Goal: Obtain resource: Obtain resource

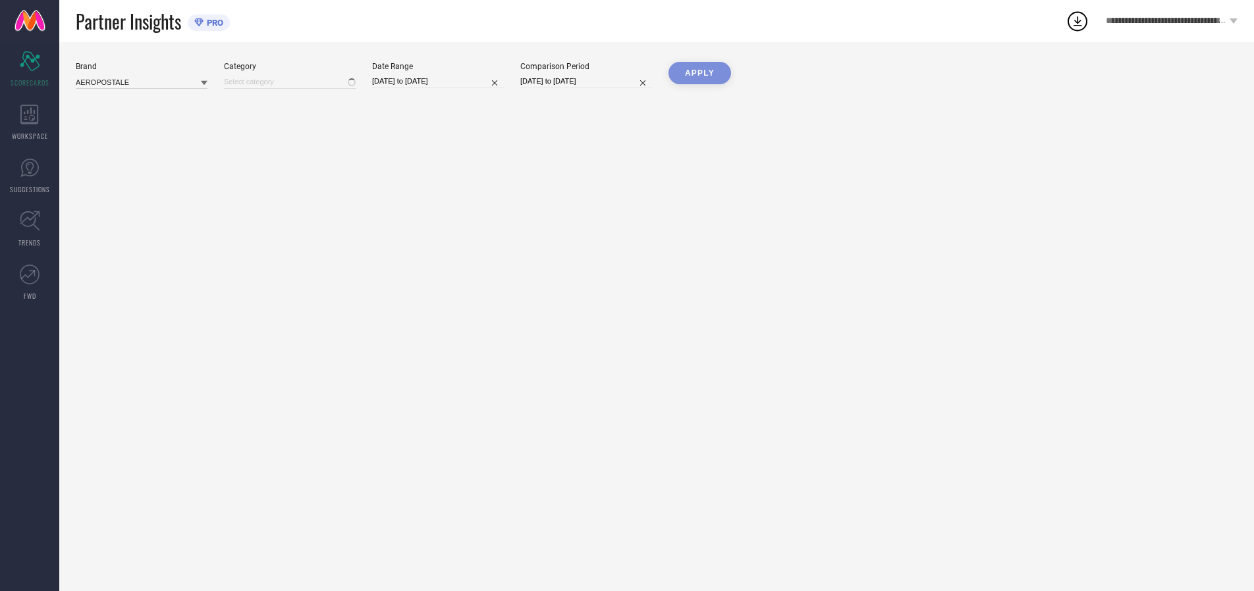
type input "All"
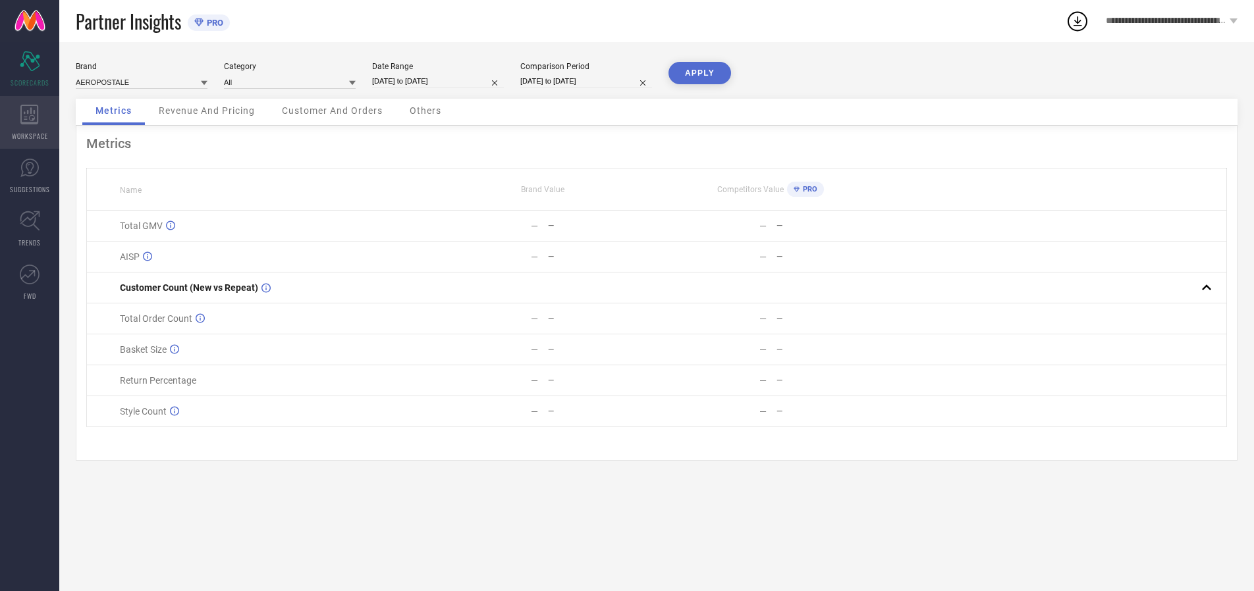
click at [30, 122] on icon at bounding box center [29, 115] width 18 height 20
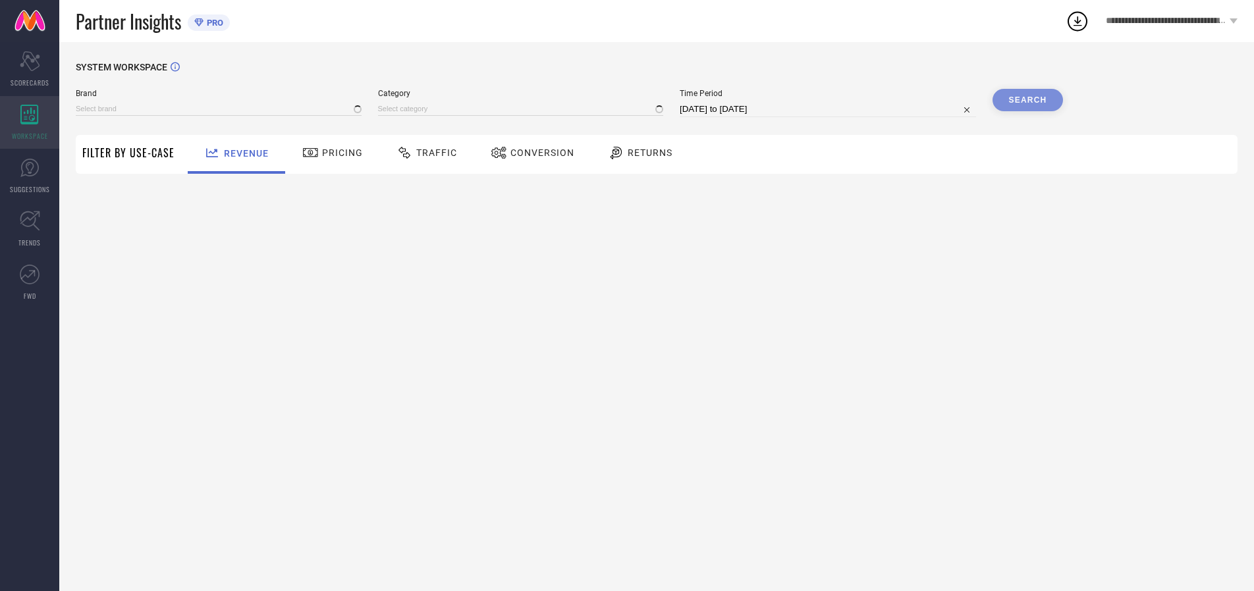
type input "AEROPOSTALE"
type input "All"
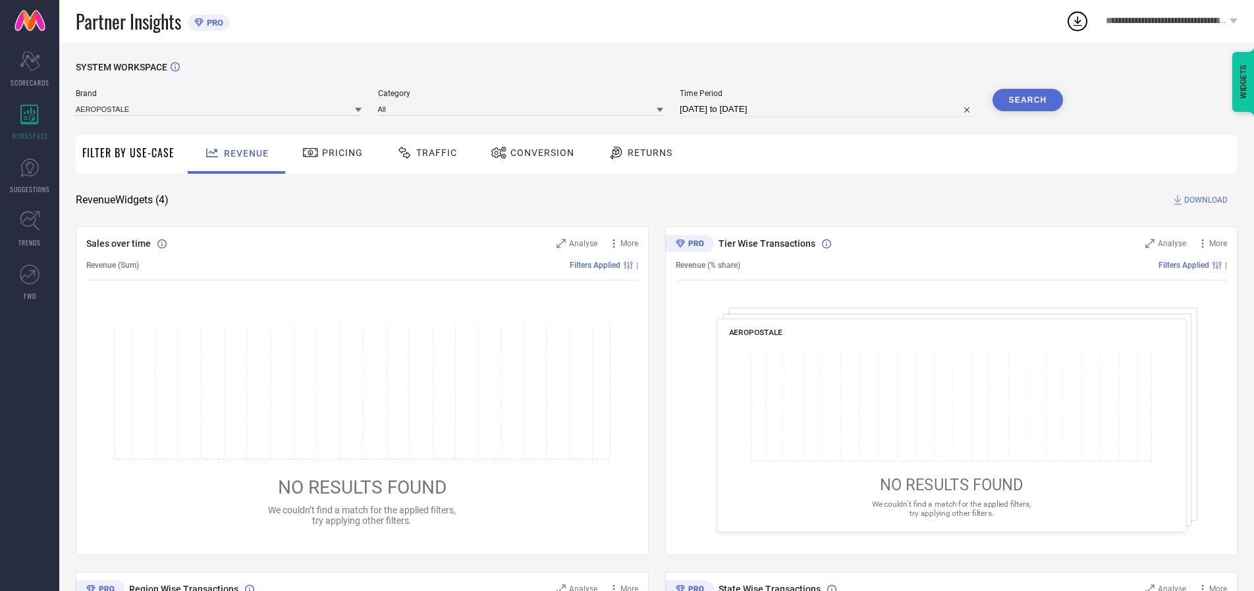
click at [538, 153] on span "Conversion" at bounding box center [542, 152] width 64 height 11
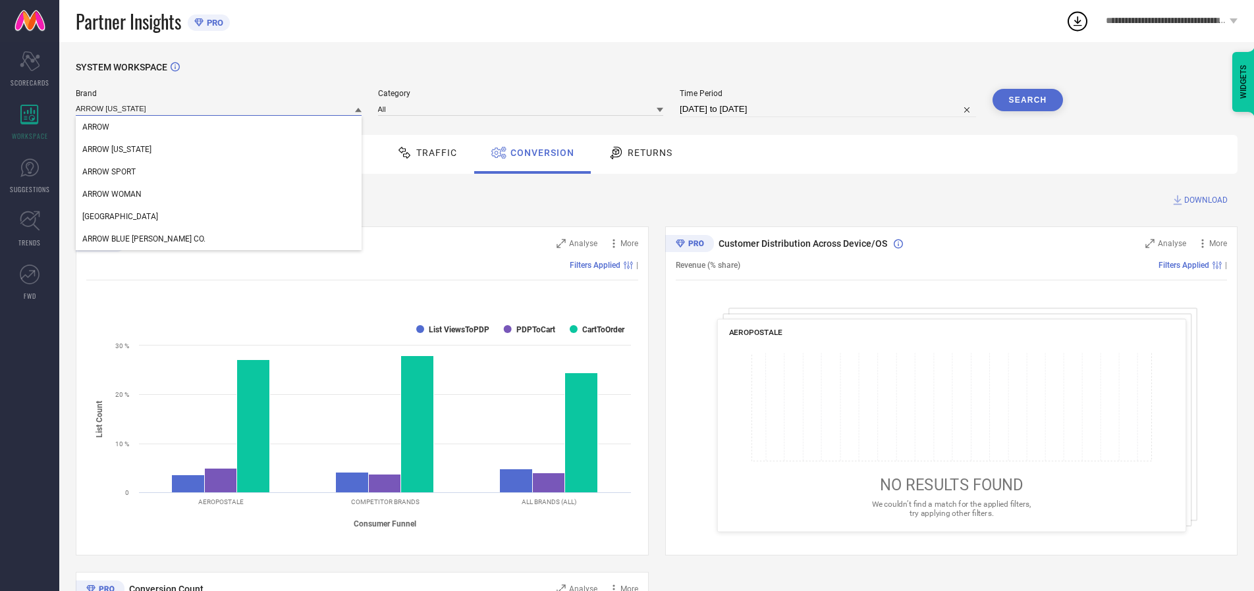
type input "ARROW [US_STATE]"
click at [116, 150] on span "ARROW [US_STATE]" at bounding box center [116, 149] width 69 height 9
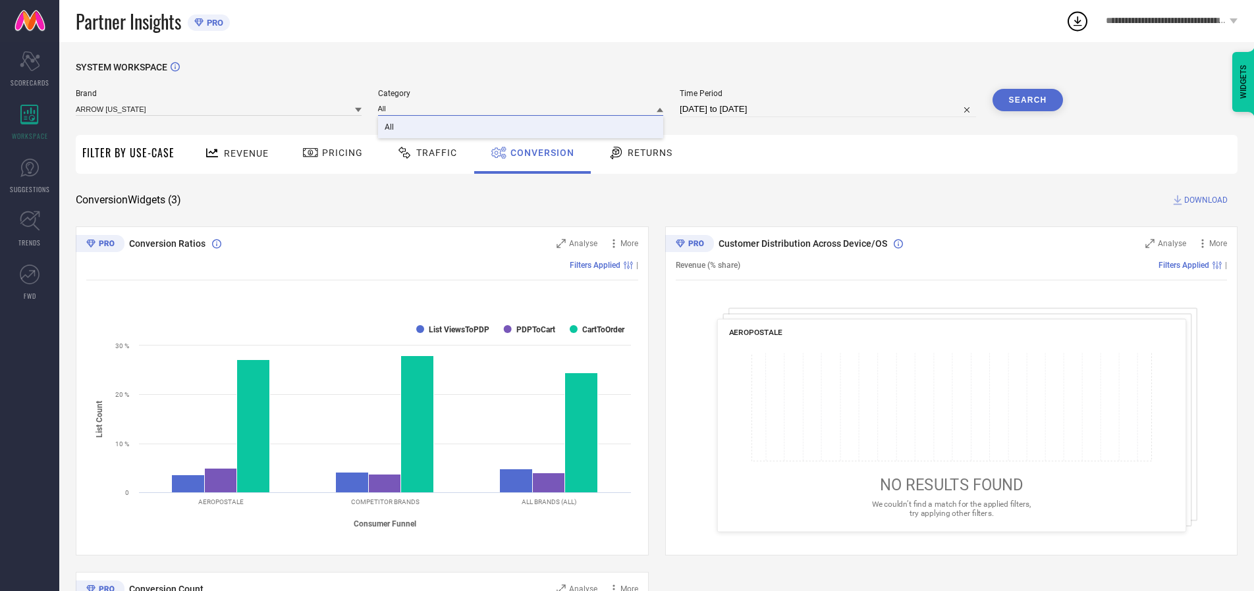
type input "All"
click at [390, 128] on span "All" at bounding box center [388, 126] width 9 height 9
click at [828, 109] on input "[DATE] to [DATE]" at bounding box center [827, 109] width 296 height 16
select select "7"
select select "2025"
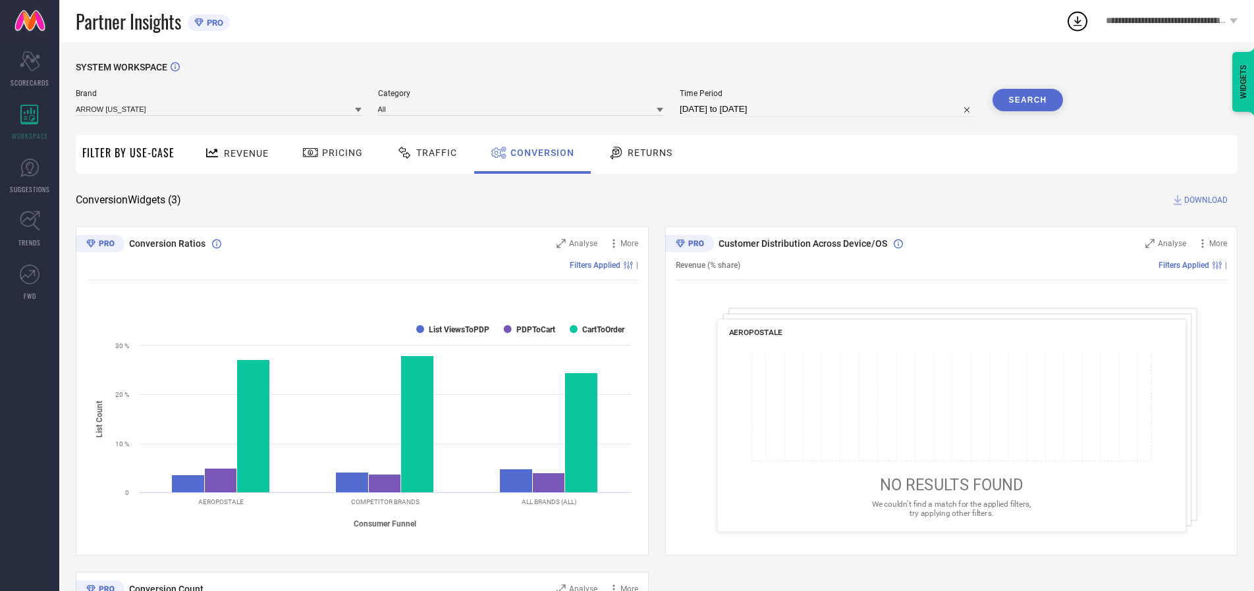
select select "8"
select select "2025"
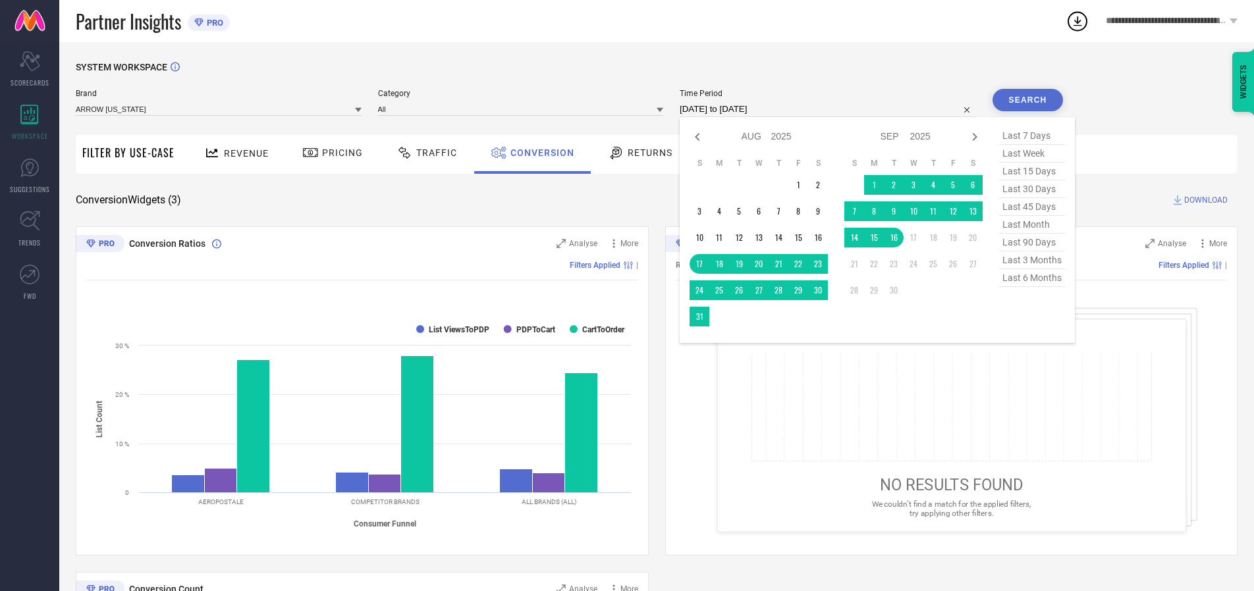
click at [896, 238] on td "16" at bounding box center [894, 238] width 20 height 20
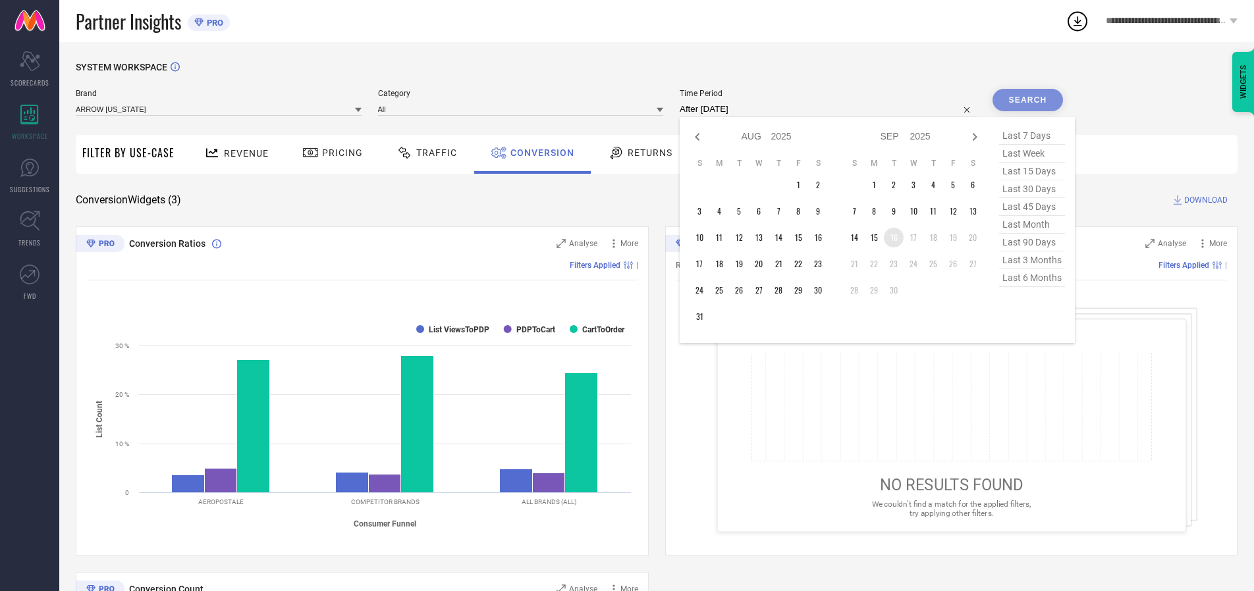
type input "[DATE] to [DATE]"
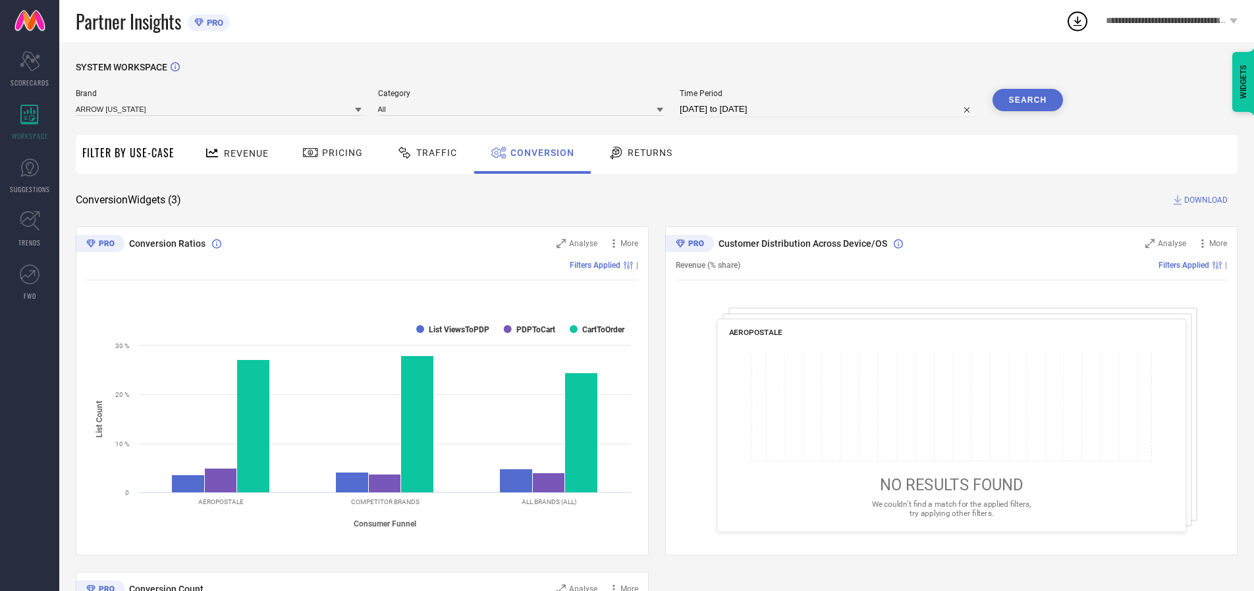
click at [1027, 100] on button "Search" at bounding box center [1027, 100] width 71 height 22
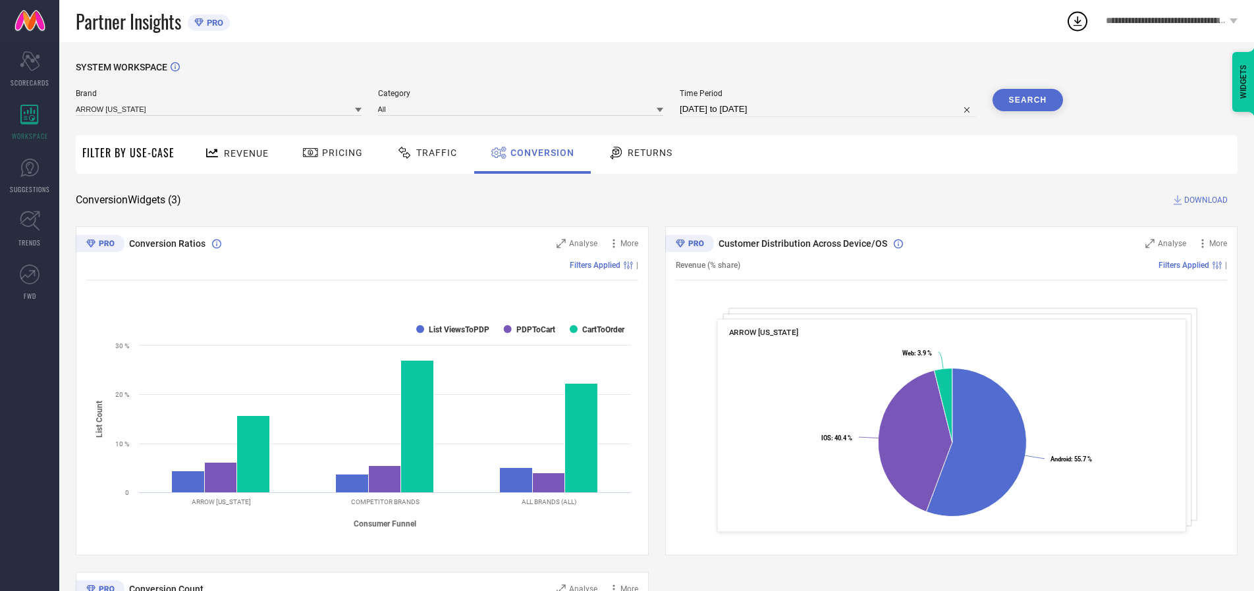
click at [1205, 200] on span "DOWNLOAD" at bounding box center [1205, 200] width 43 height 13
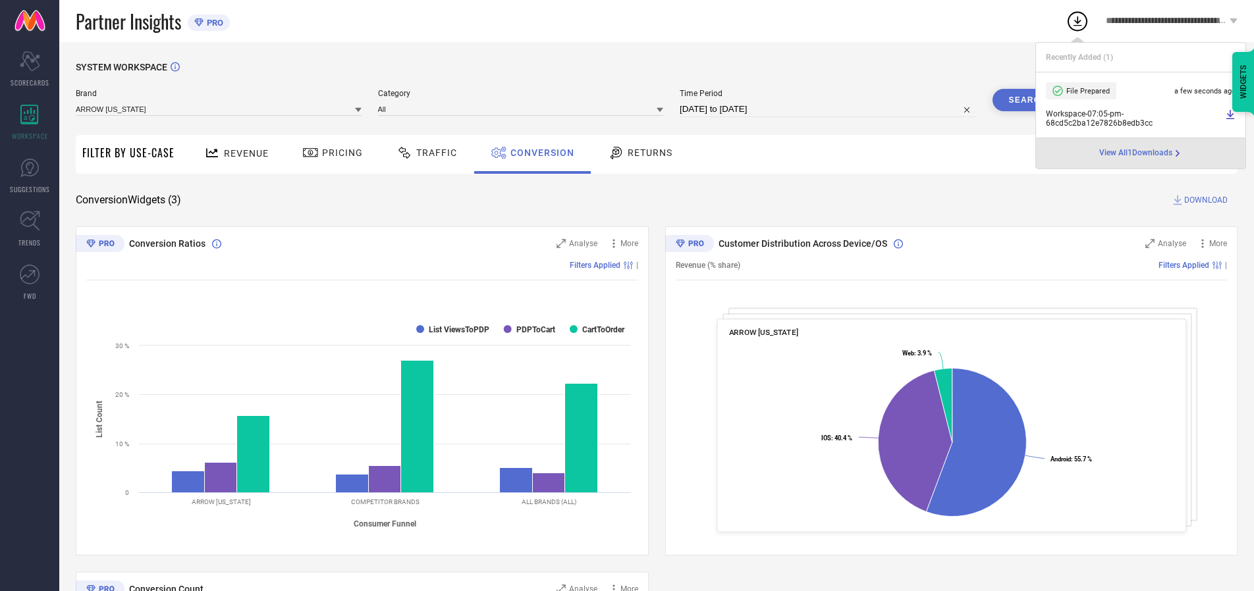
click at [539, 153] on span "Conversion" at bounding box center [542, 152] width 64 height 11
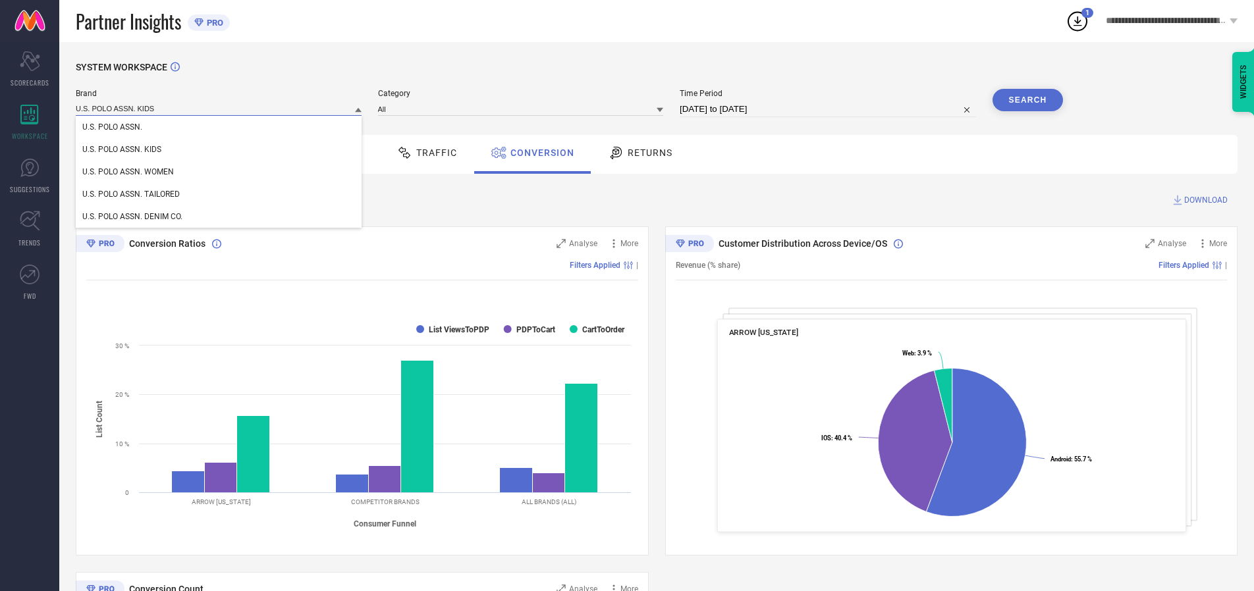
type input "U.S. POLO ASSN. KIDS"
click at [121, 150] on span "U.S. POLO ASSN. KIDS" at bounding box center [121, 149] width 79 height 9
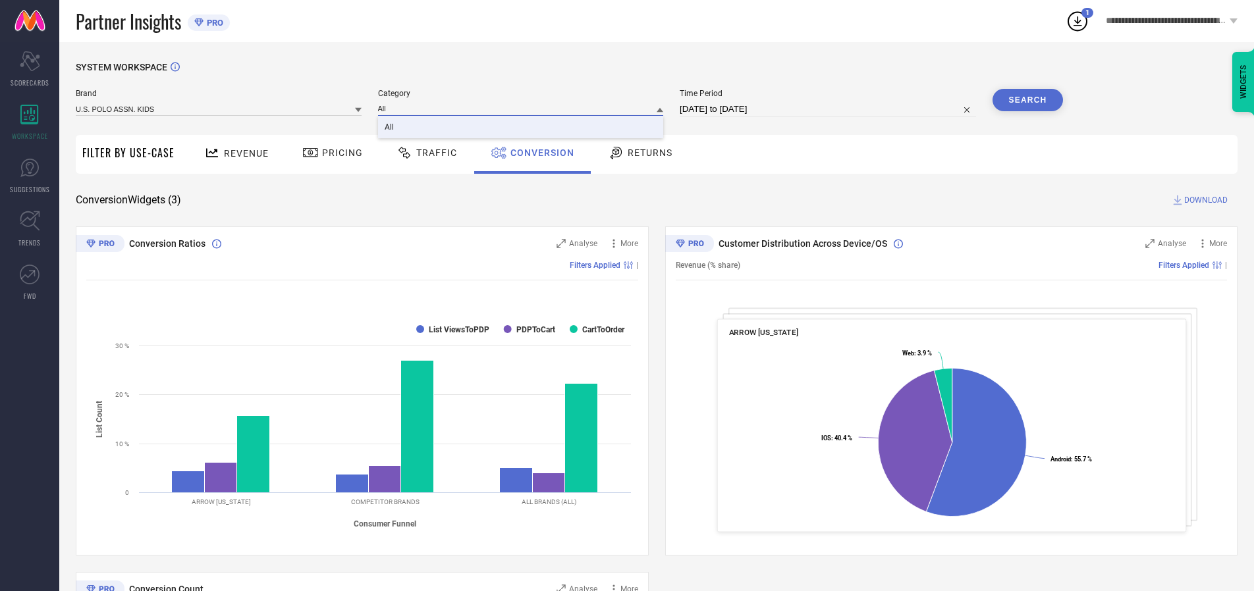
type input "All"
click at [390, 128] on span "All" at bounding box center [388, 126] width 9 height 9
click at [1027, 100] on button "Search" at bounding box center [1027, 100] width 71 height 22
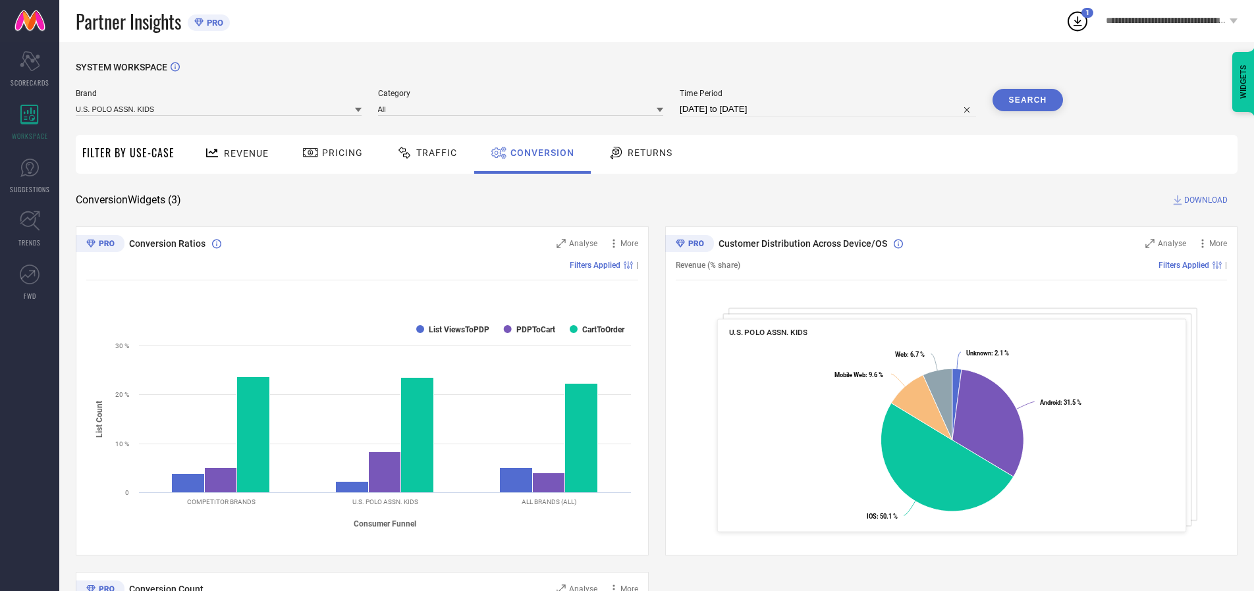
click at [1205, 200] on span "DOWNLOAD" at bounding box center [1205, 200] width 43 height 13
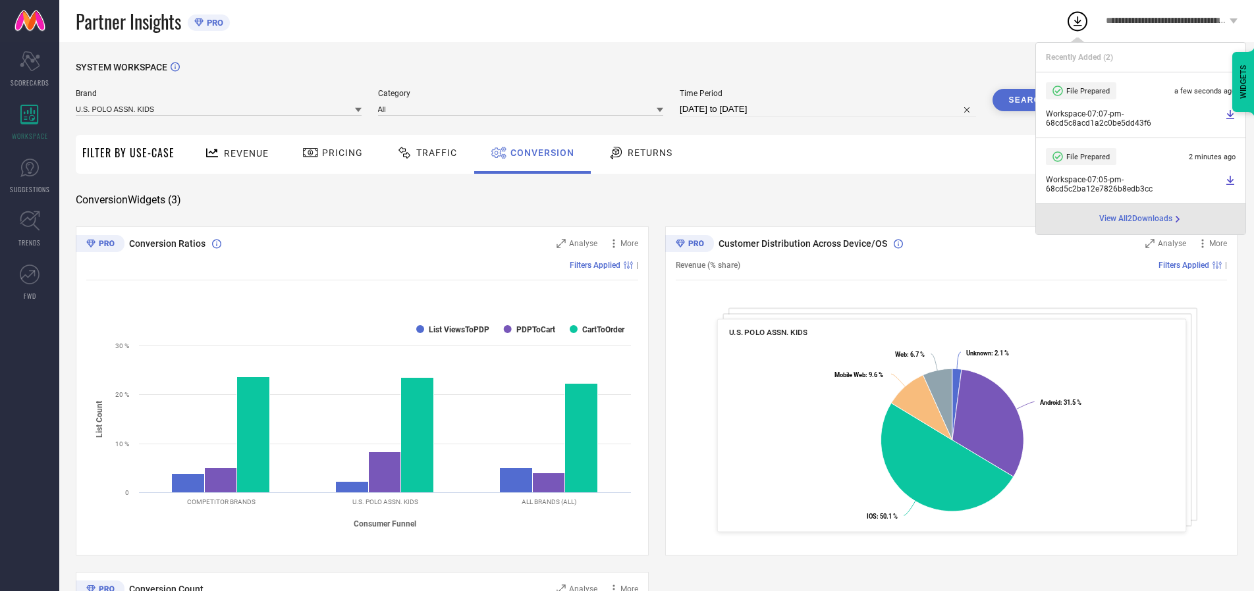
click at [539, 153] on span "Conversion" at bounding box center [542, 152] width 64 height 11
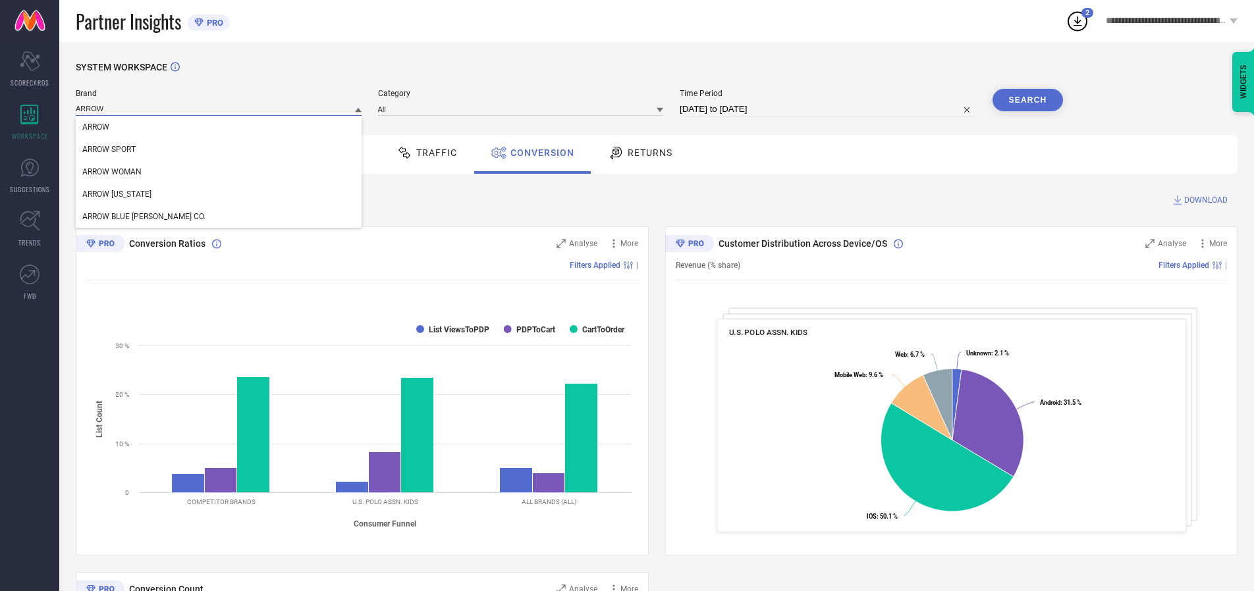
type input "ARROW"
click at [95, 128] on span "ARROW" at bounding box center [95, 126] width 27 height 9
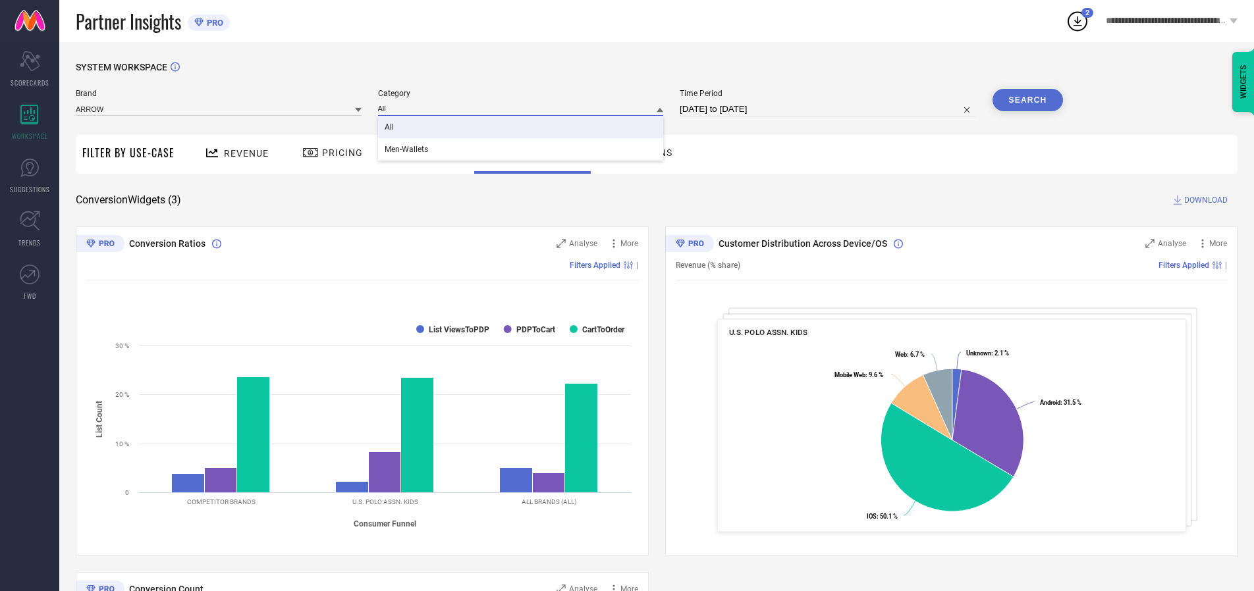
type input "All"
click at [390, 128] on span "All" at bounding box center [388, 126] width 9 height 9
click at [1027, 100] on button "Search" at bounding box center [1027, 100] width 71 height 22
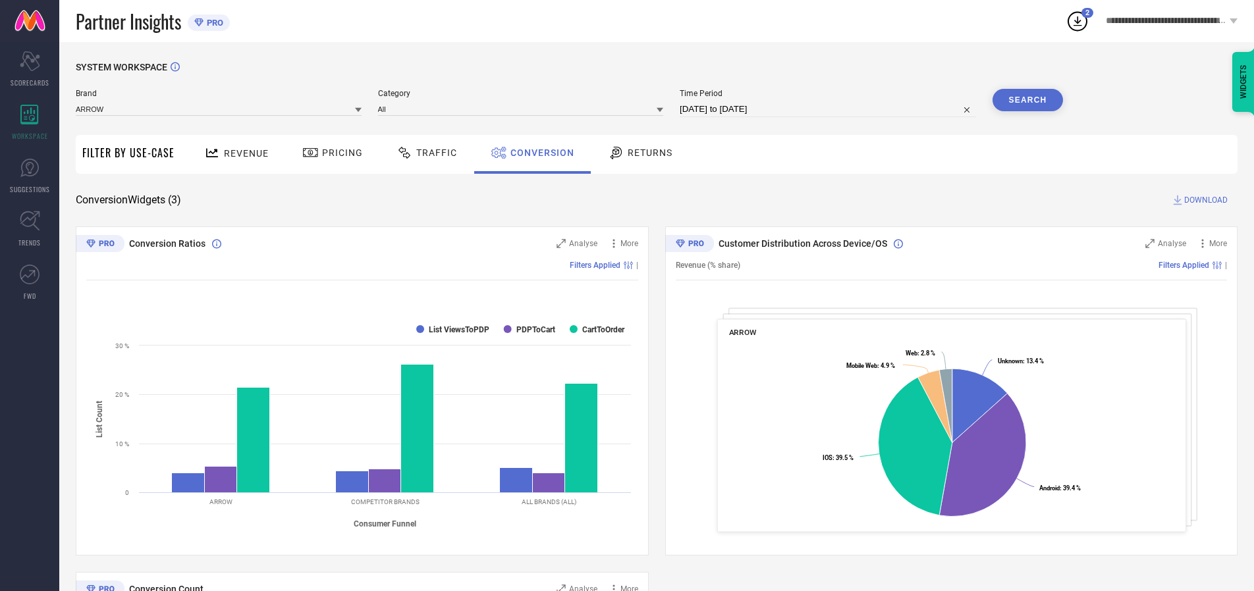
click at [1205, 200] on span "DOWNLOAD" at bounding box center [1205, 200] width 43 height 13
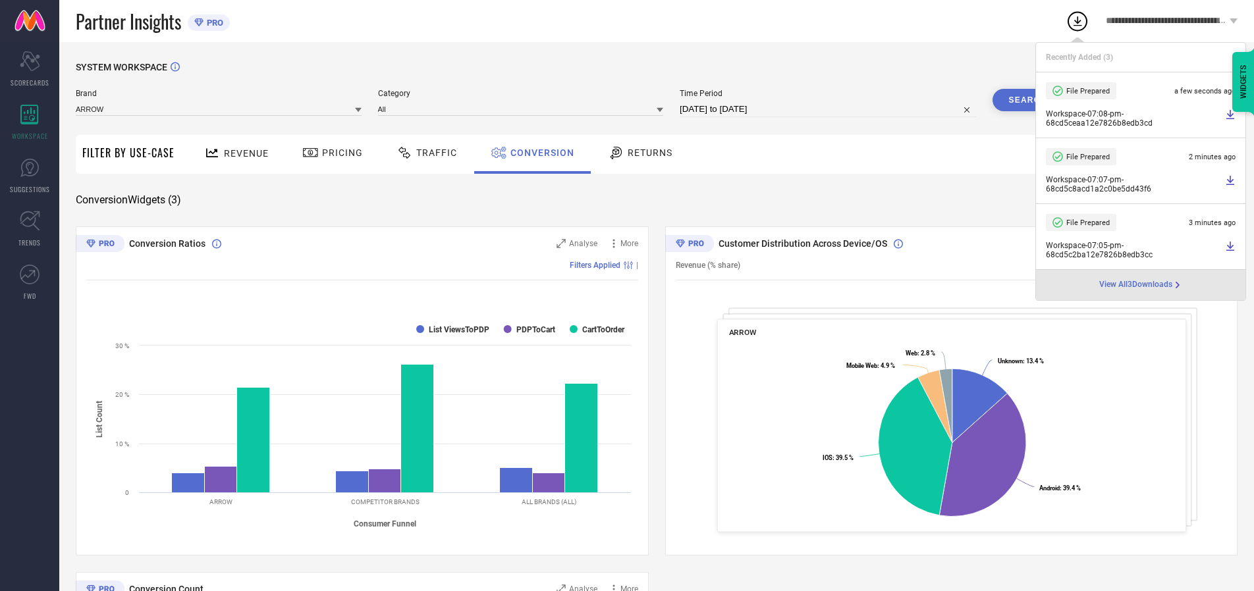
click at [539, 153] on span "Conversion" at bounding box center [542, 152] width 64 height 11
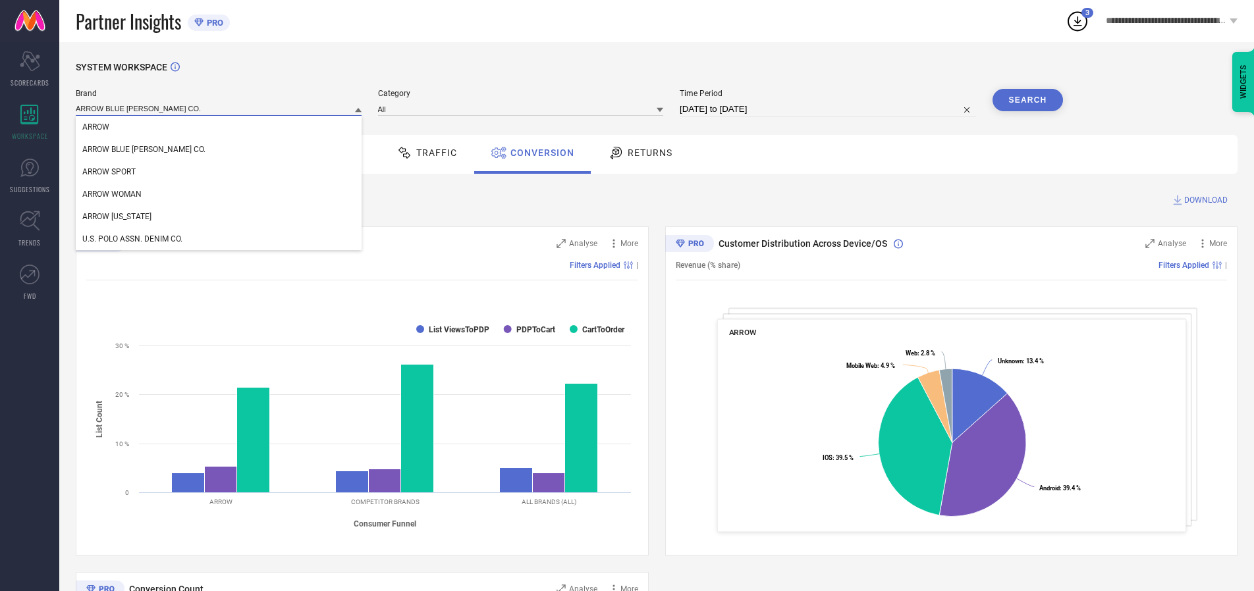
type input "ARROW BLUE [PERSON_NAME] CO."
click at [124, 150] on span "ARROW BLUE [PERSON_NAME] CO." at bounding box center [143, 149] width 123 height 9
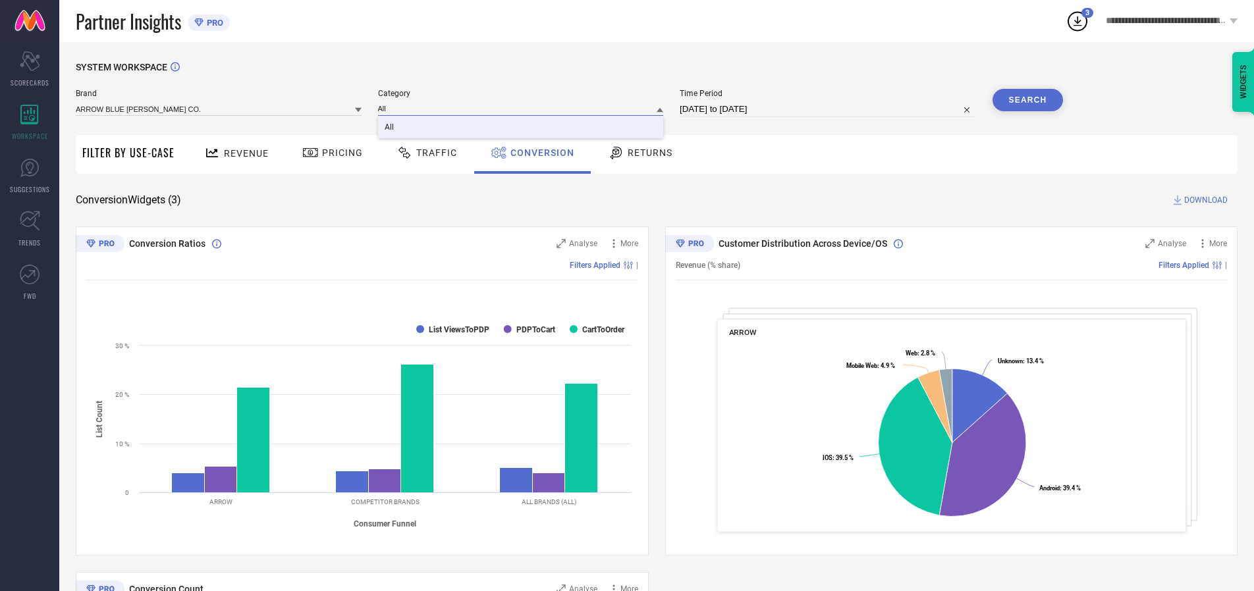
type input "All"
click at [390, 128] on span "All" at bounding box center [388, 126] width 9 height 9
click at [1027, 100] on button "Search" at bounding box center [1027, 100] width 71 height 22
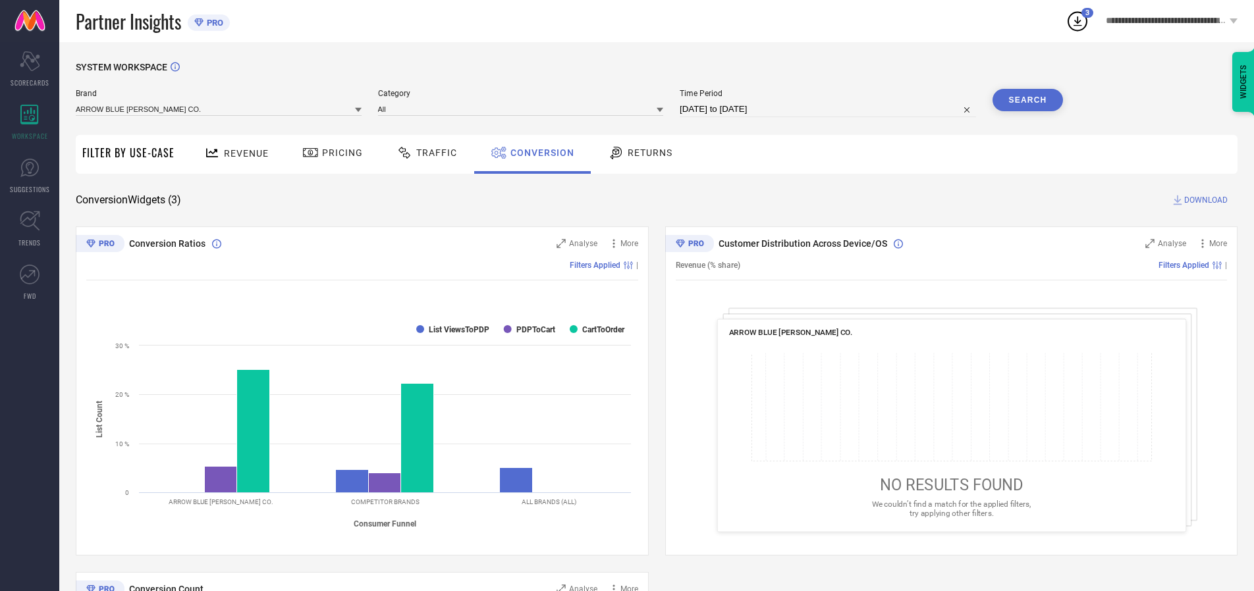
click at [1205, 200] on span "DOWNLOAD" at bounding box center [1205, 200] width 43 height 13
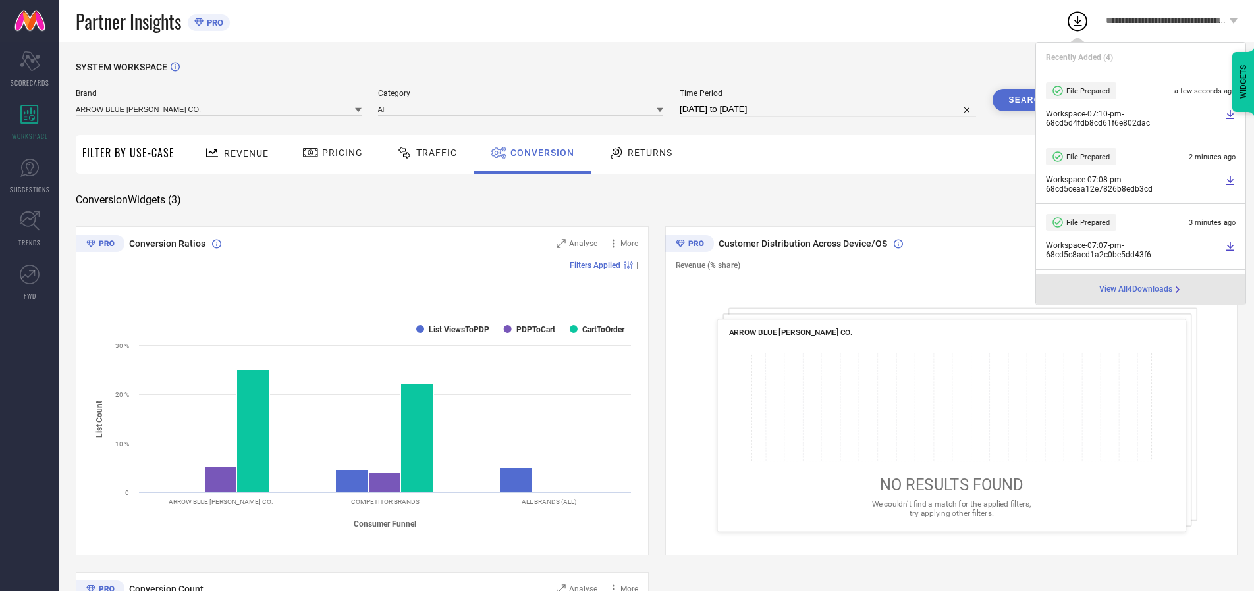
click at [539, 153] on span "Conversion" at bounding box center [542, 152] width 64 height 11
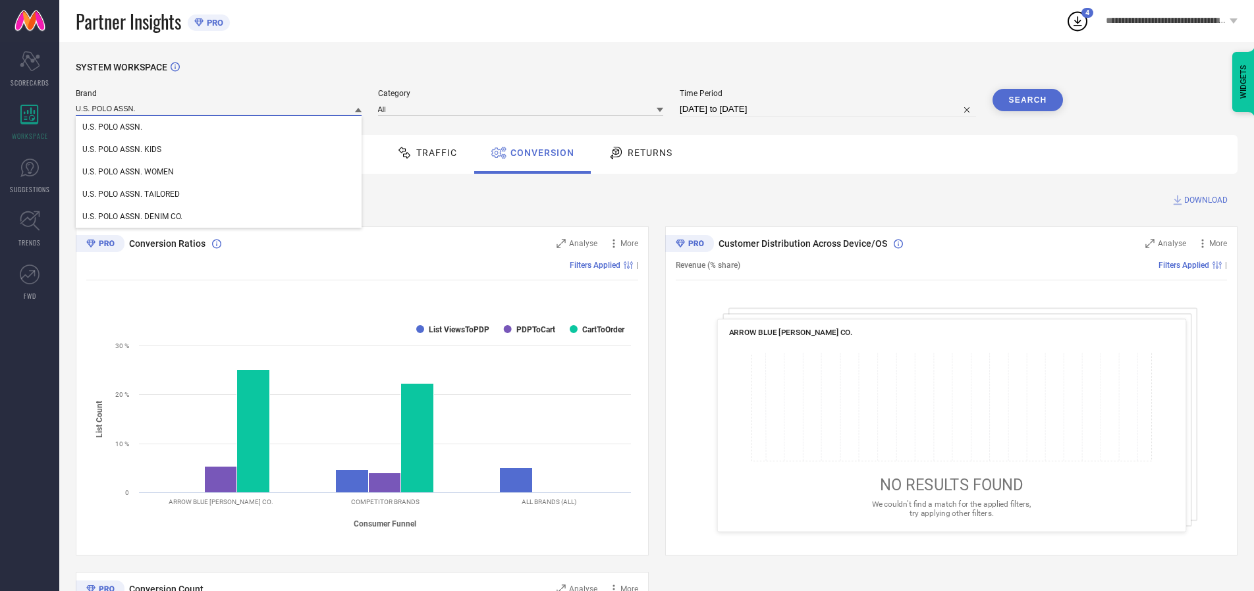
type input "U.S. POLO ASSN."
click at [112, 128] on span "U.S. POLO ASSN." at bounding box center [112, 126] width 60 height 9
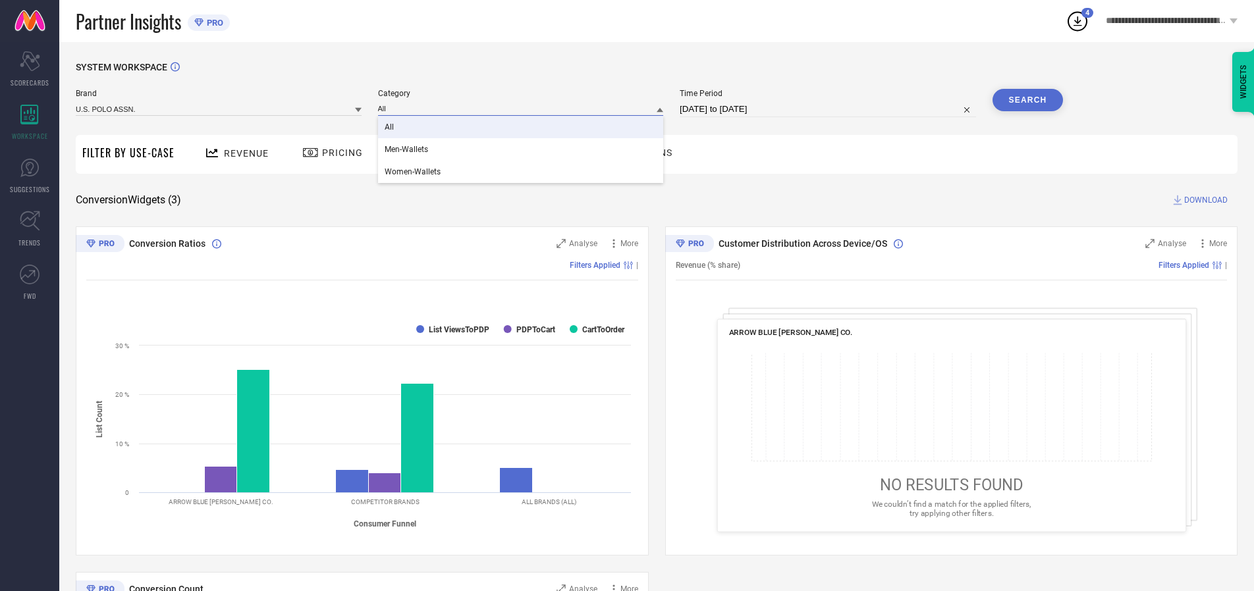
type input "All"
click at [390, 128] on span "All" at bounding box center [388, 126] width 9 height 9
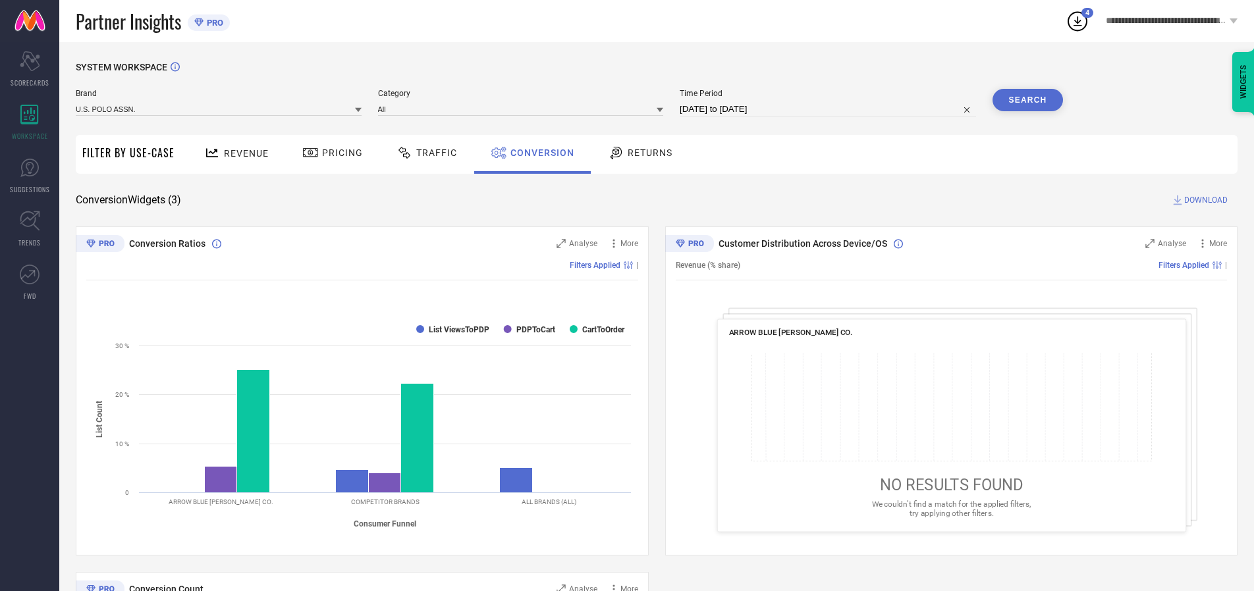
click at [1027, 100] on button "Search" at bounding box center [1027, 100] width 71 height 22
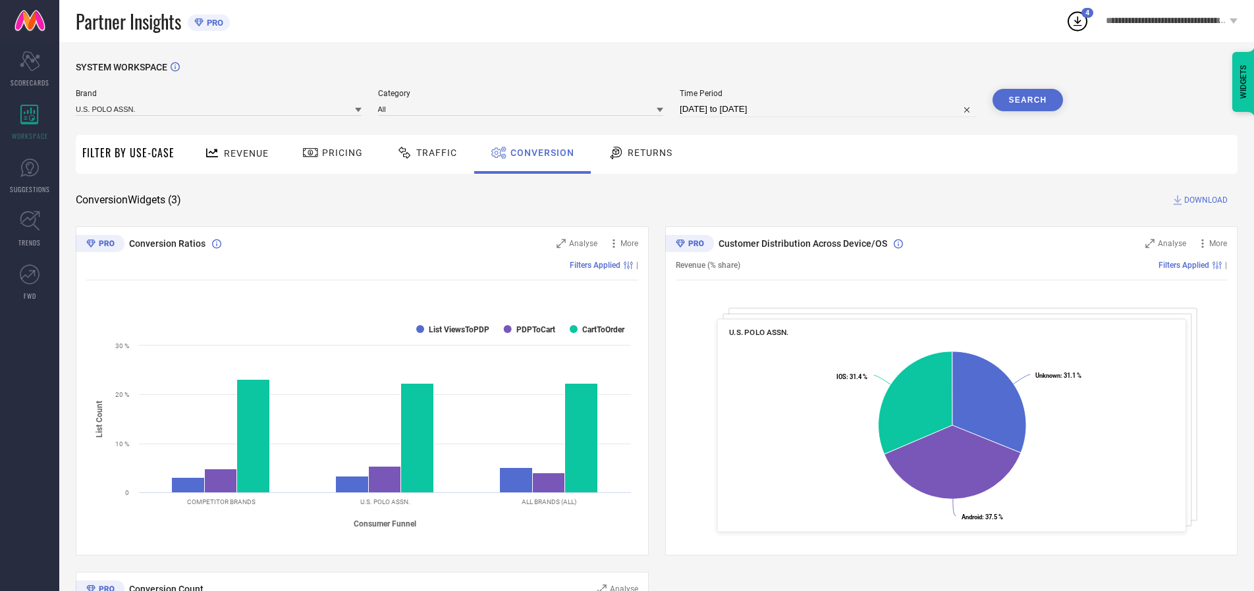
click at [1205, 200] on span "DOWNLOAD" at bounding box center [1205, 200] width 43 height 13
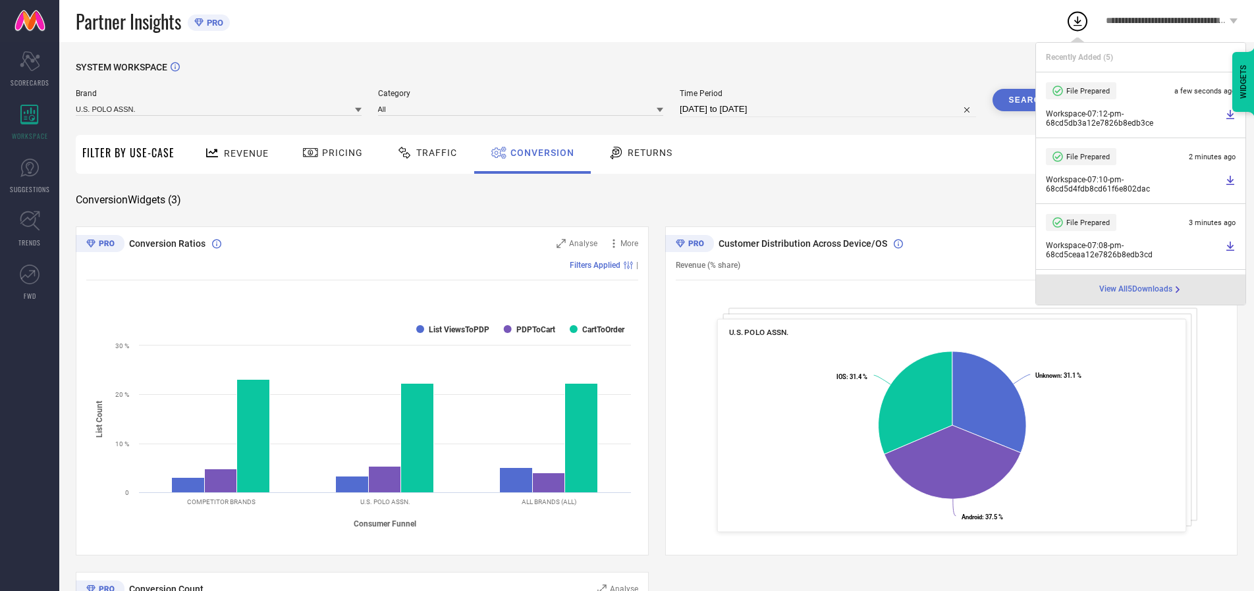
click at [539, 153] on span "Conversion" at bounding box center [542, 152] width 64 height 11
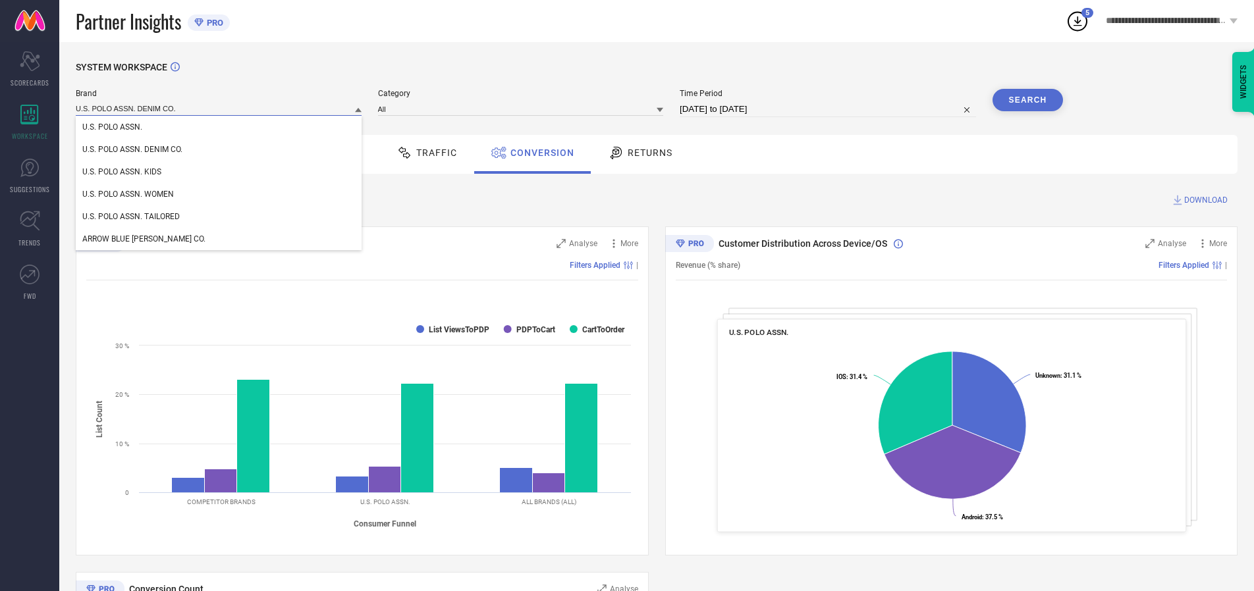
type input "U.S. POLO ASSN. DENIM CO."
click at [132, 150] on span "U.S. POLO ASSN. DENIM CO." at bounding box center [132, 149] width 100 height 9
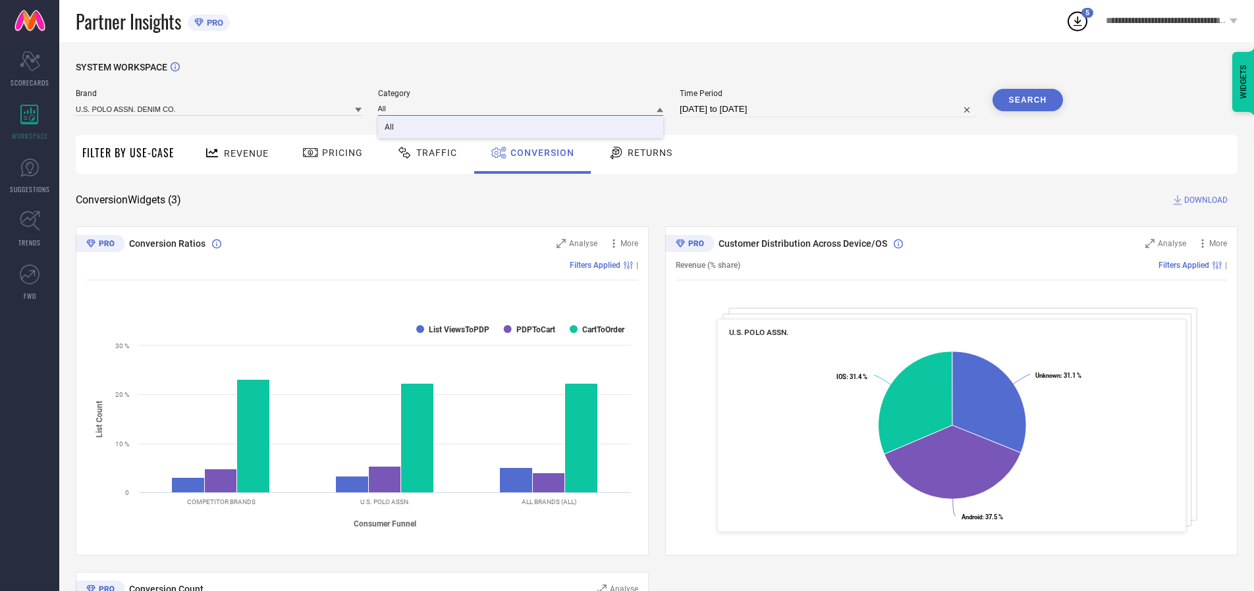
type input "All"
click at [390, 128] on span "All" at bounding box center [388, 126] width 9 height 9
click at [1027, 100] on button "Search" at bounding box center [1027, 100] width 71 height 22
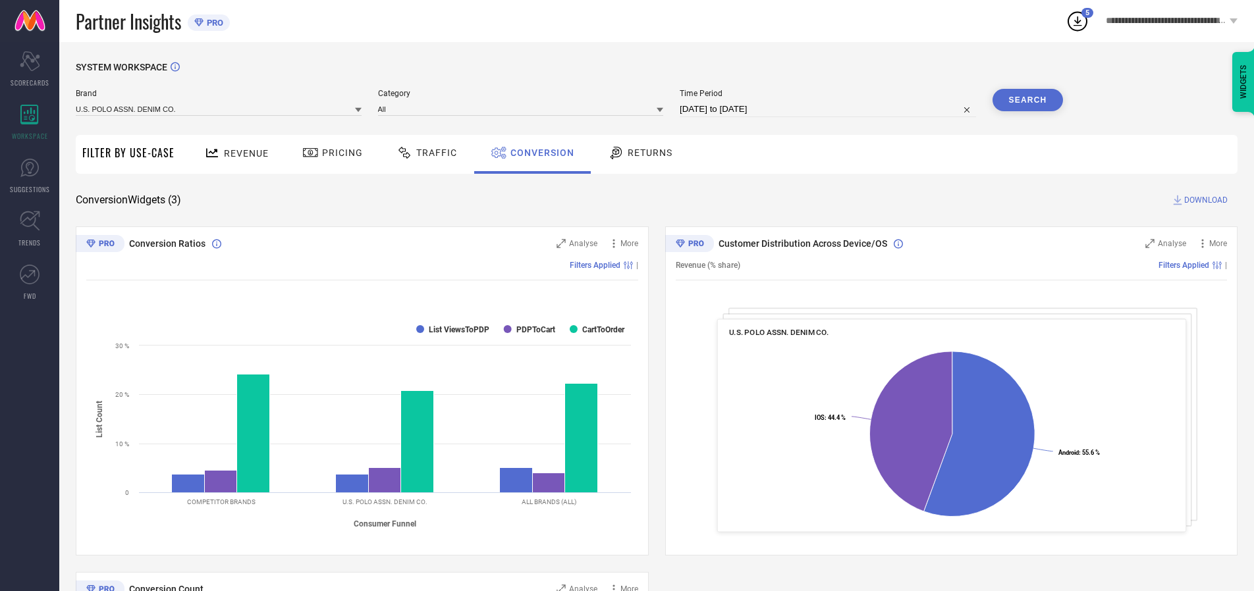
click at [1205, 200] on span "DOWNLOAD" at bounding box center [1205, 200] width 43 height 13
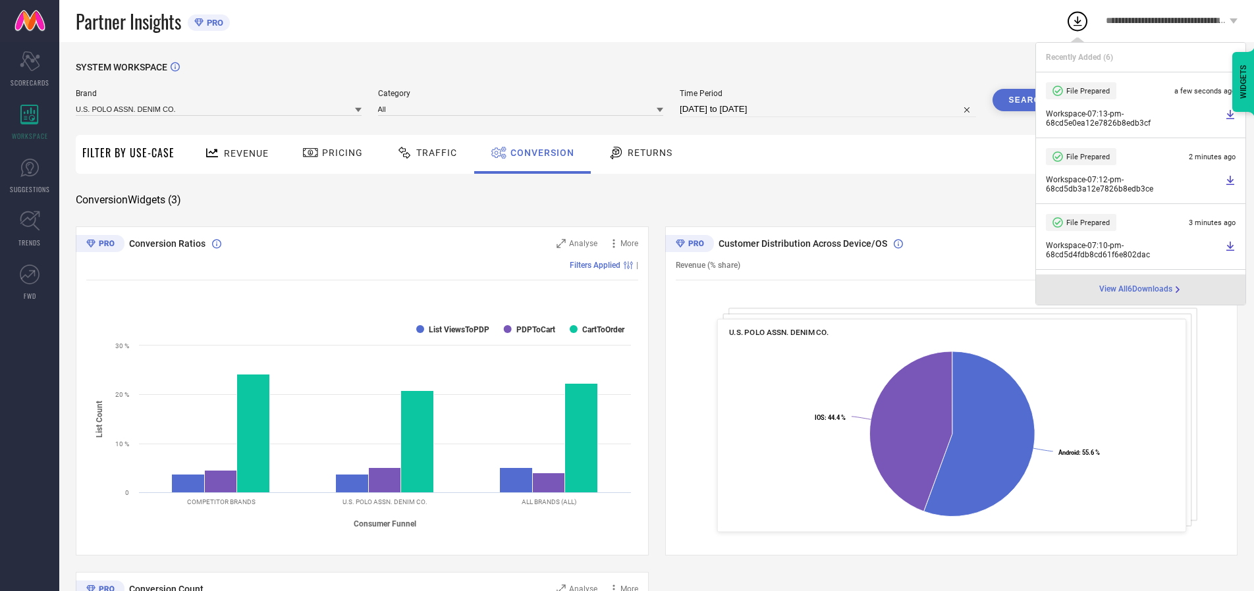
click at [539, 153] on span "Conversion" at bounding box center [542, 152] width 64 height 11
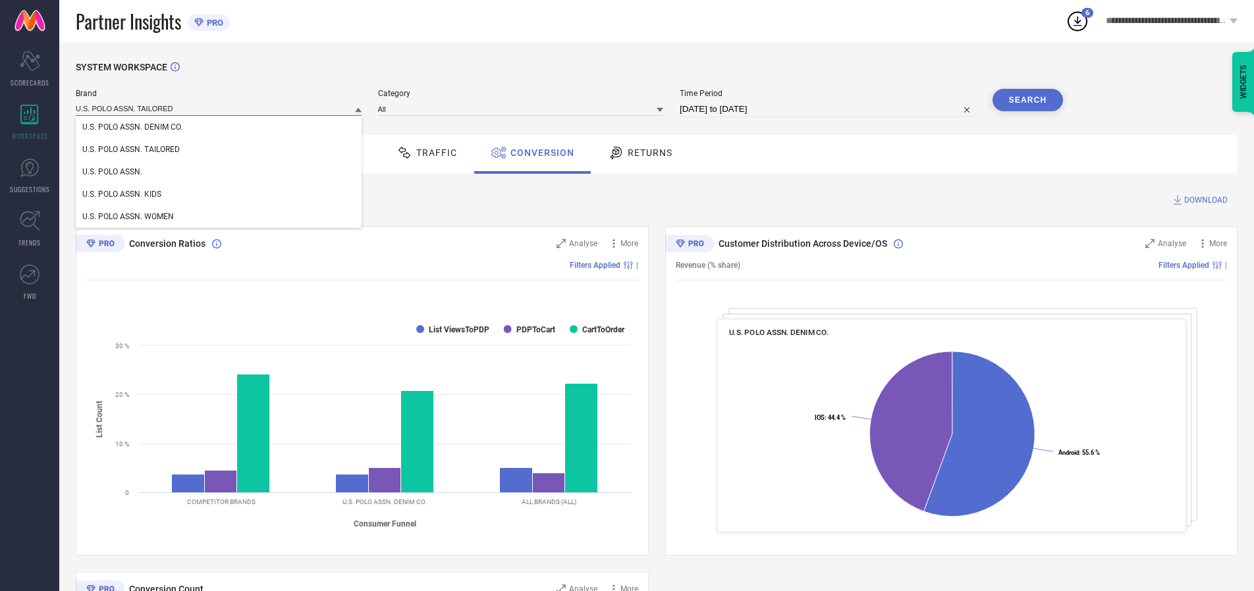
type input "U.S. POLO ASSN. TAILORED"
click at [131, 150] on span "U.S. POLO ASSN. TAILORED" at bounding box center [130, 149] width 97 height 9
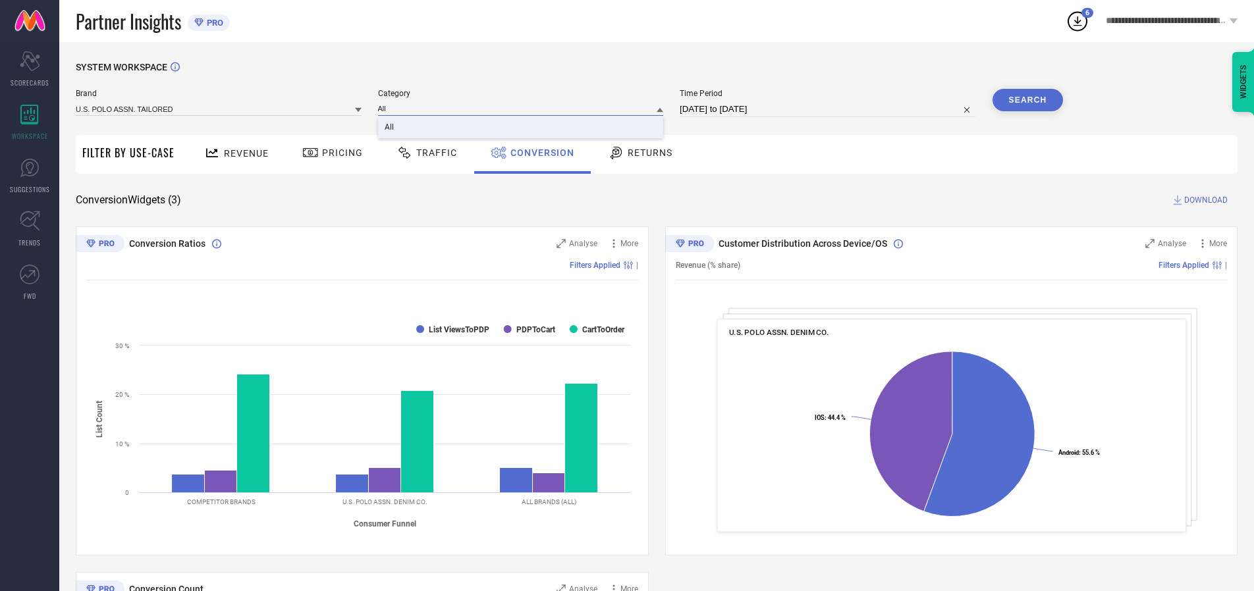
type input "All"
click at [390, 128] on span "All" at bounding box center [388, 126] width 9 height 9
click at [1027, 100] on button "Search" at bounding box center [1027, 100] width 71 height 22
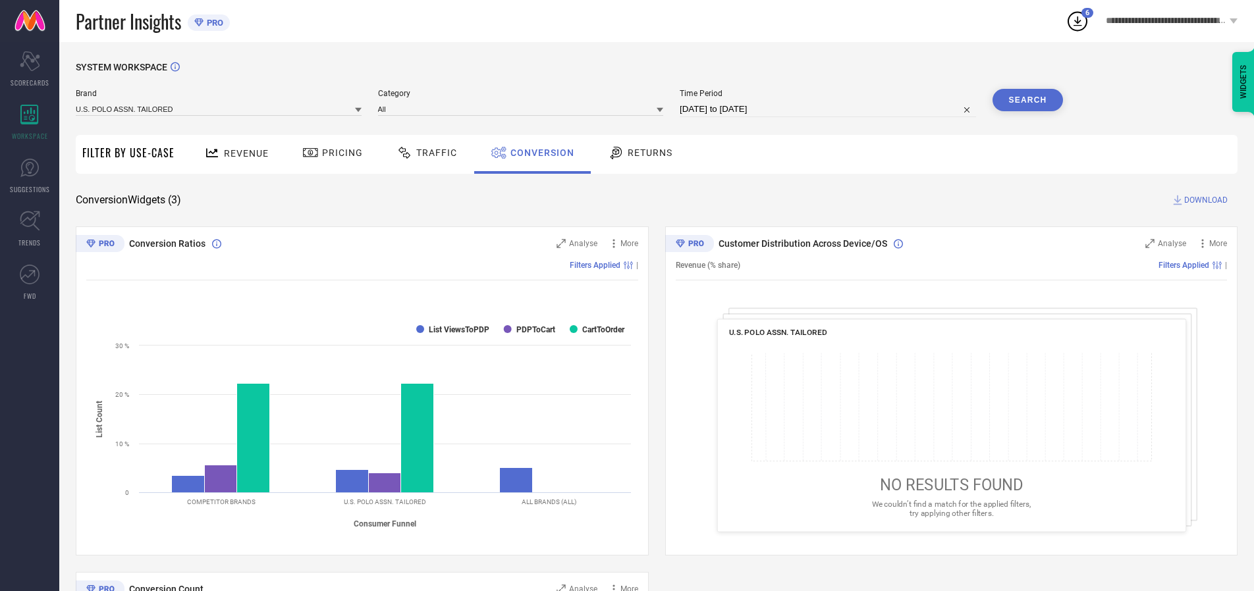
click at [1205, 200] on span "DOWNLOAD" at bounding box center [1205, 200] width 43 height 13
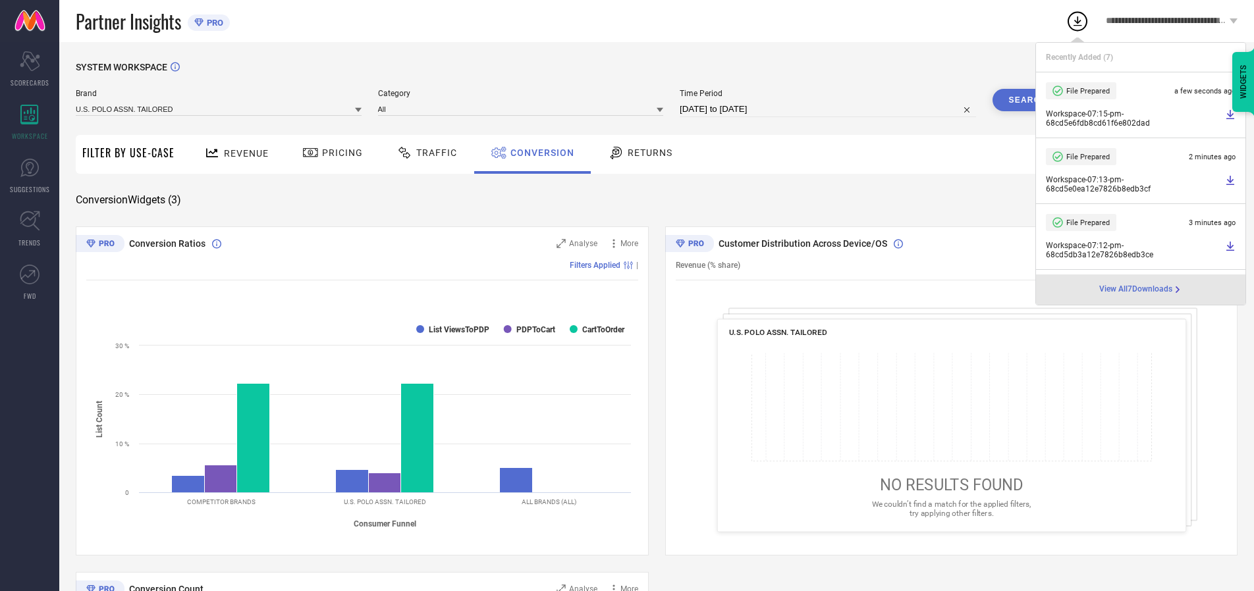
click at [539, 153] on span "Conversion" at bounding box center [542, 152] width 64 height 11
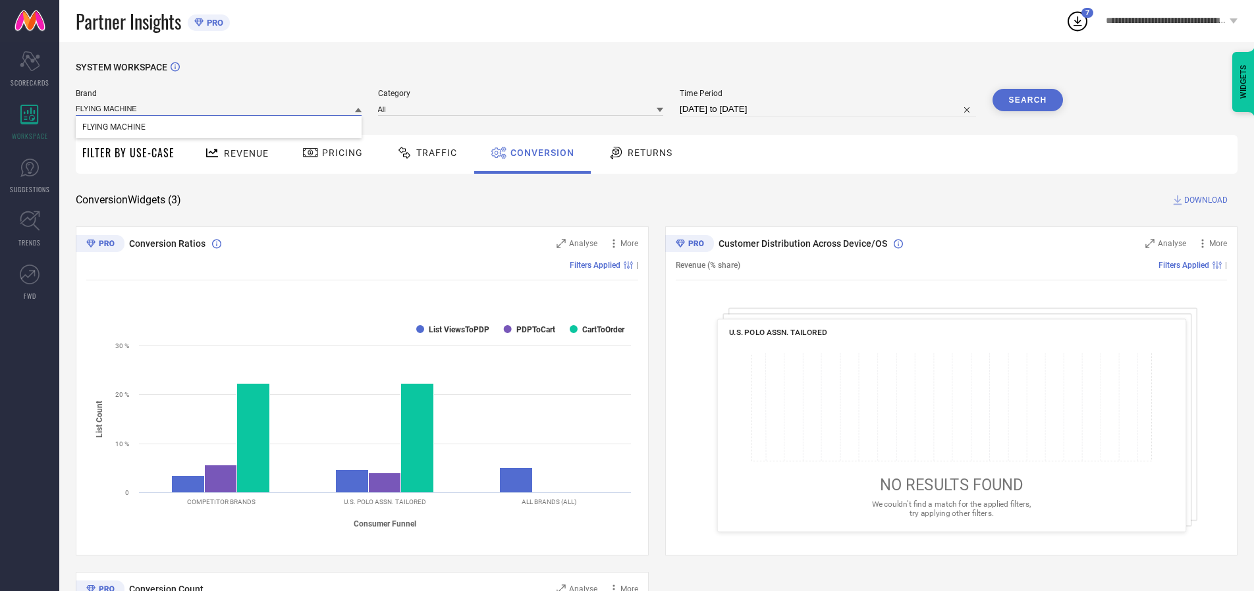
type input "FLYING MACHINE"
click at [113, 128] on span "FLYING MACHINE" at bounding box center [113, 126] width 63 height 9
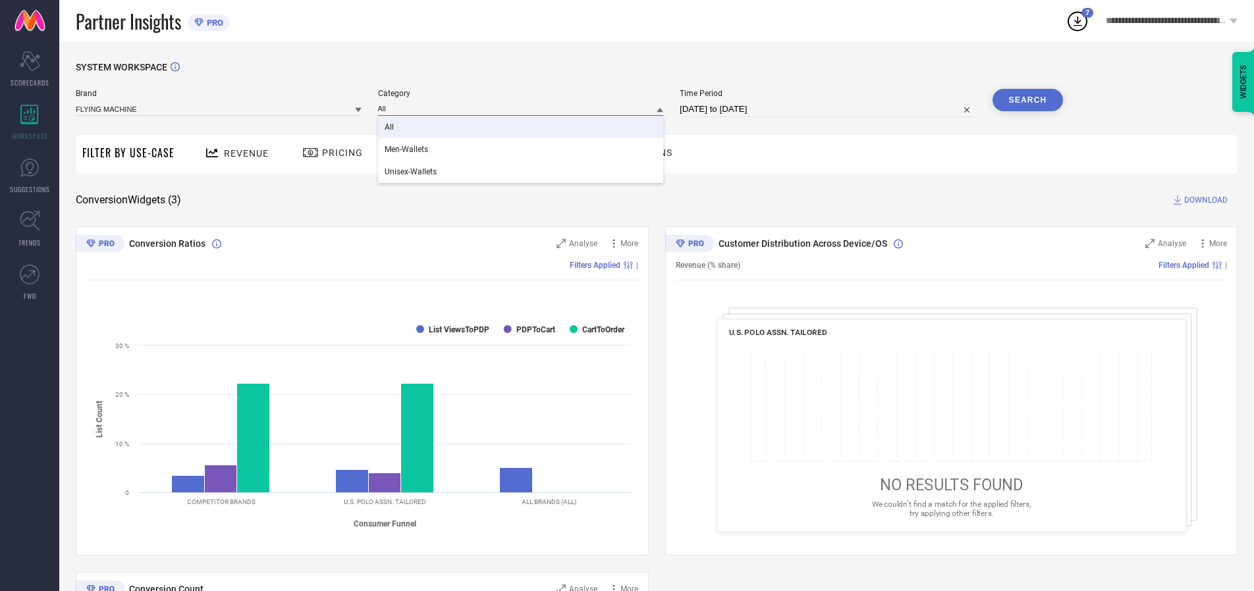
type input "All"
click at [390, 128] on span "All" at bounding box center [388, 126] width 9 height 9
click at [1027, 100] on button "Search" at bounding box center [1027, 100] width 71 height 22
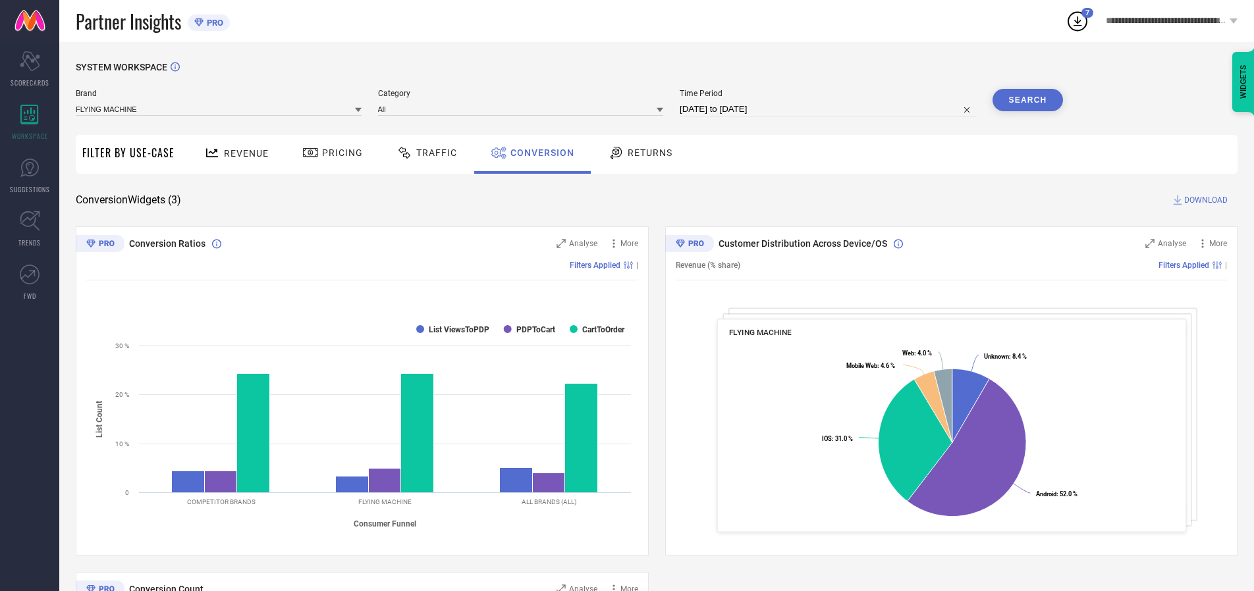
click at [1205, 200] on span "DOWNLOAD" at bounding box center [1205, 200] width 43 height 13
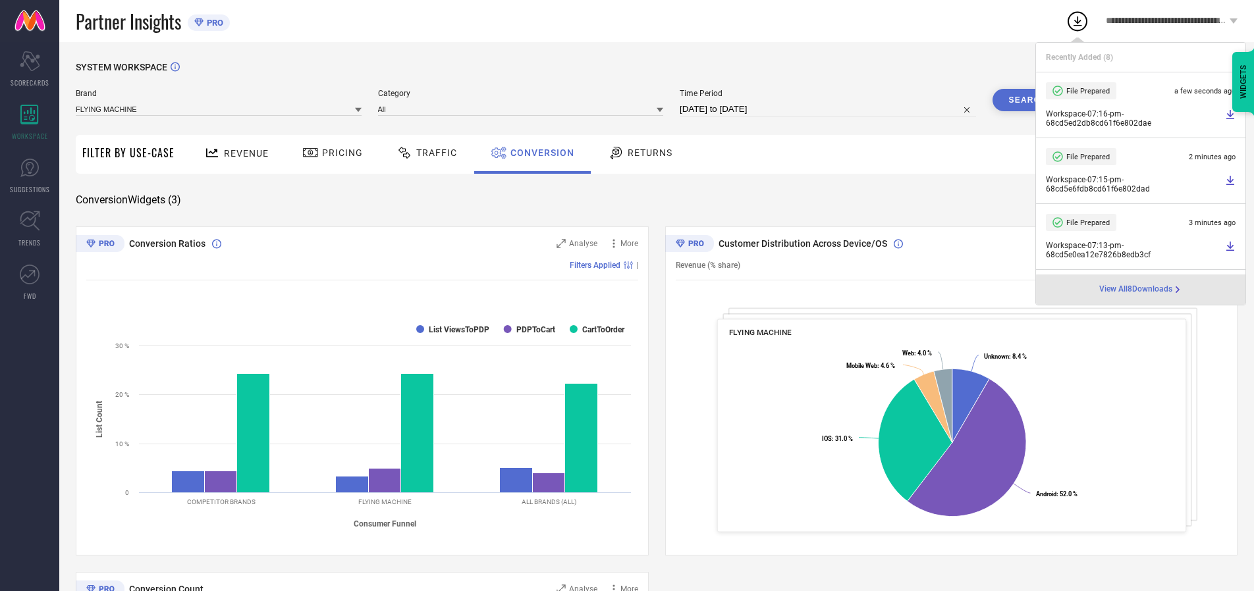
click at [539, 153] on span "Conversion" at bounding box center [542, 152] width 64 height 11
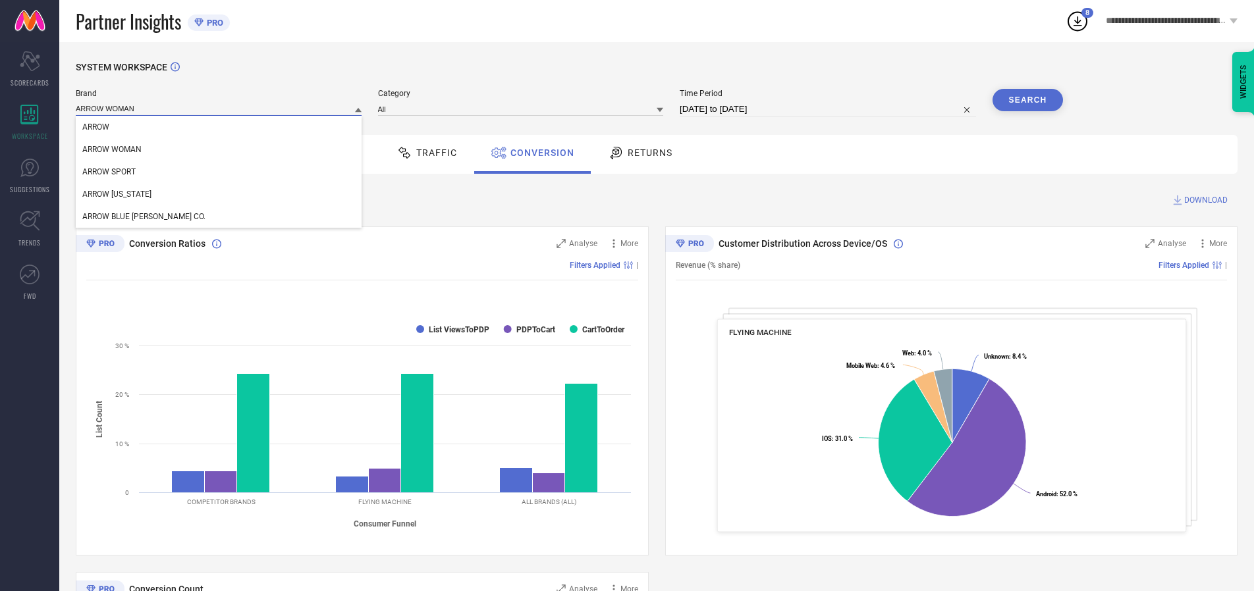
type input "ARROW WOMAN"
click at [112, 150] on span "ARROW WOMAN" at bounding box center [111, 149] width 59 height 9
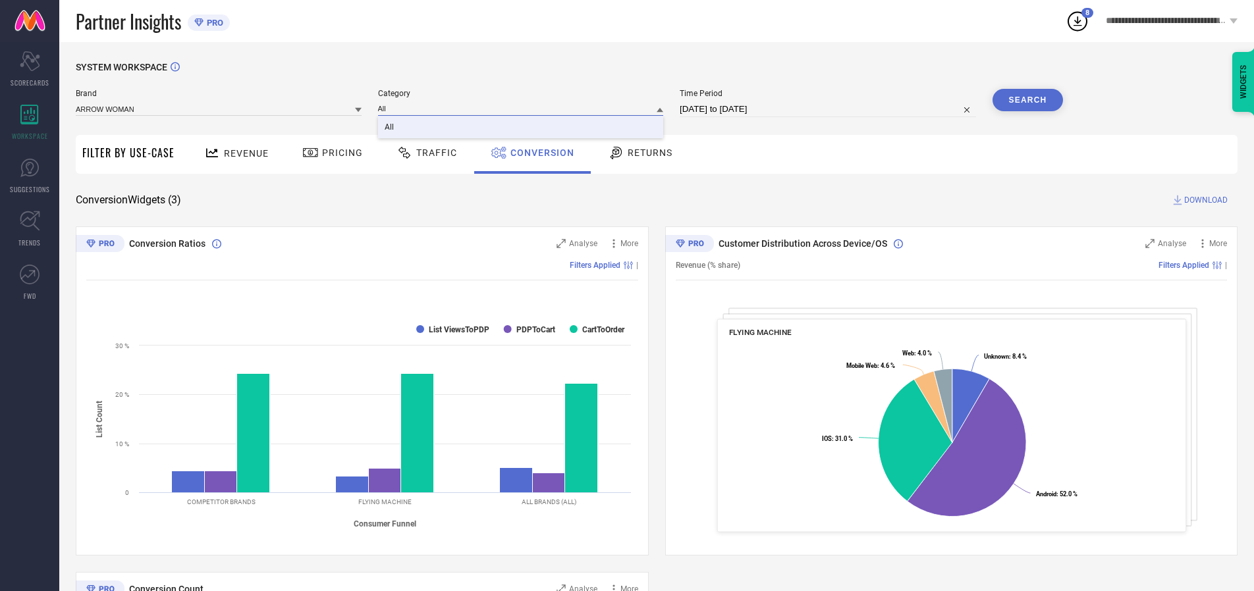
type input "All"
click at [390, 128] on span "All" at bounding box center [388, 126] width 9 height 9
click at [1027, 100] on button "Search" at bounding box center [1027, 100] width 71 height 22
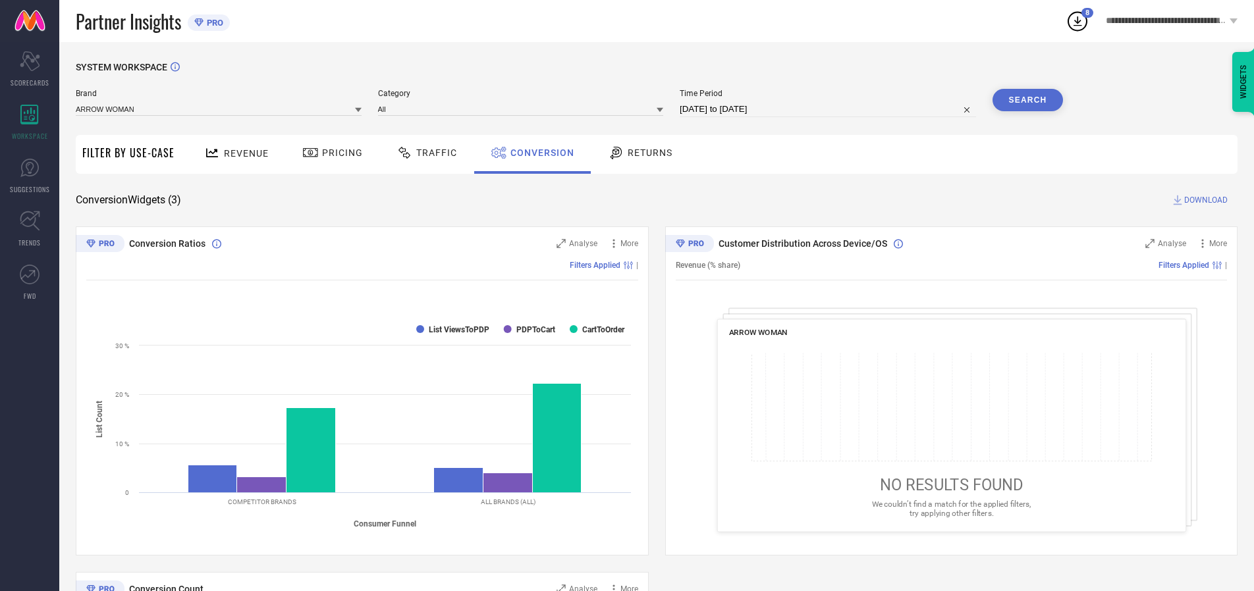
click at [1205, 200] on span "DOWNLOAD" at bounding box center [1205, 200] width 43 height 13
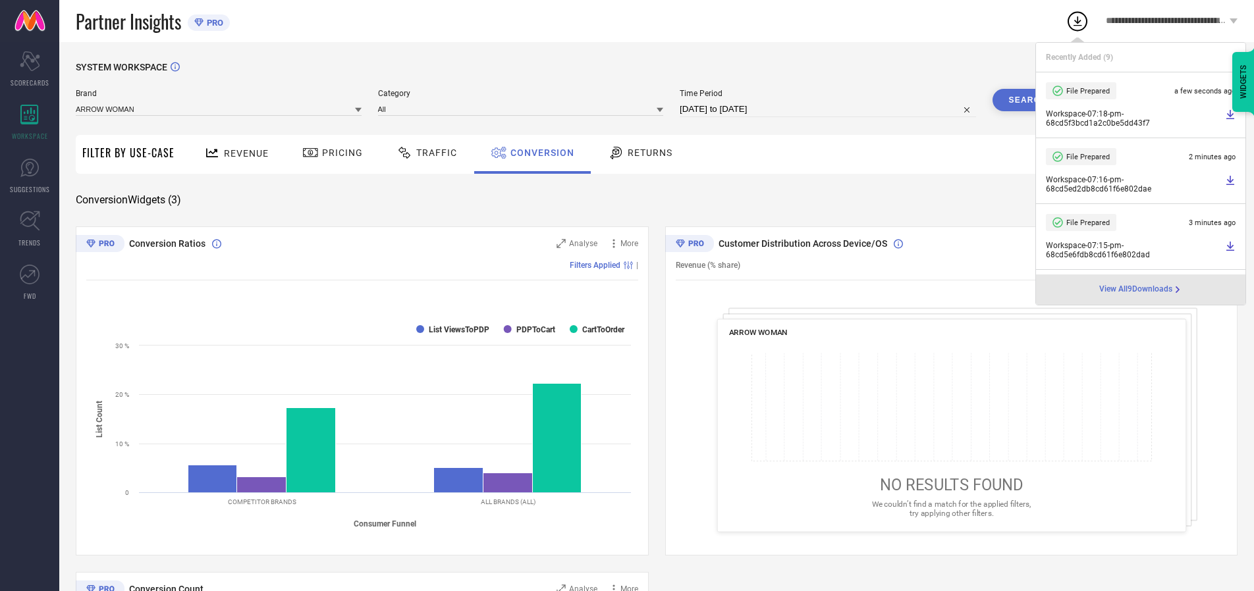
click at [539, 153] on span "Conversion" at bounding box center [542, 152] width 64 height 11
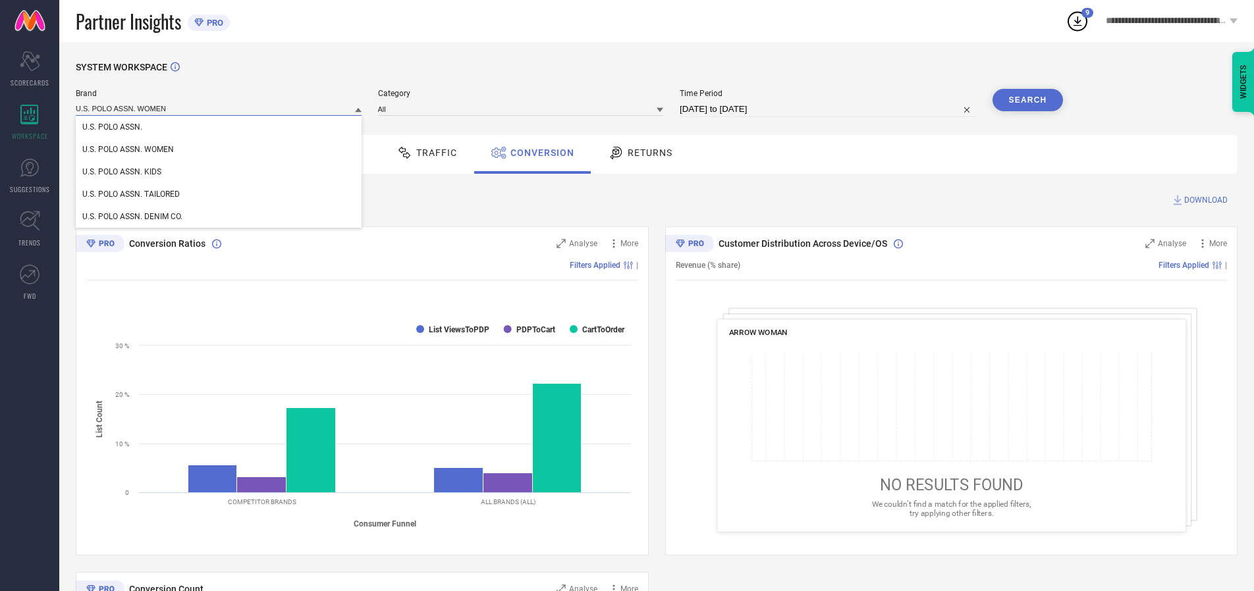
type input "U.S. POLO ASSN. WOMEN"
click at [128, 150] on span "U.S. POLO ASSN. WOMEN" at bounding box center [128, 149] width 92 height 9
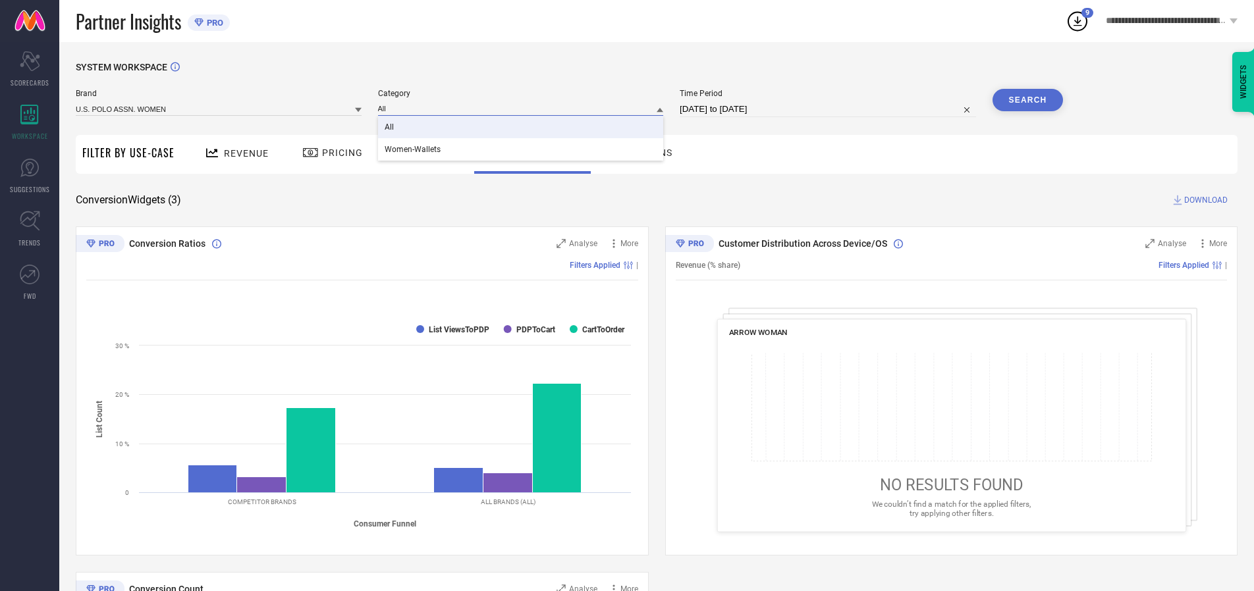
type input "All"
click at [390, 128] on span "All" at bounding box center [388, 126] width 9 height 9
click at [1027, 100] on button "Search" at bounding box center [1027, 100] width 71 height 22
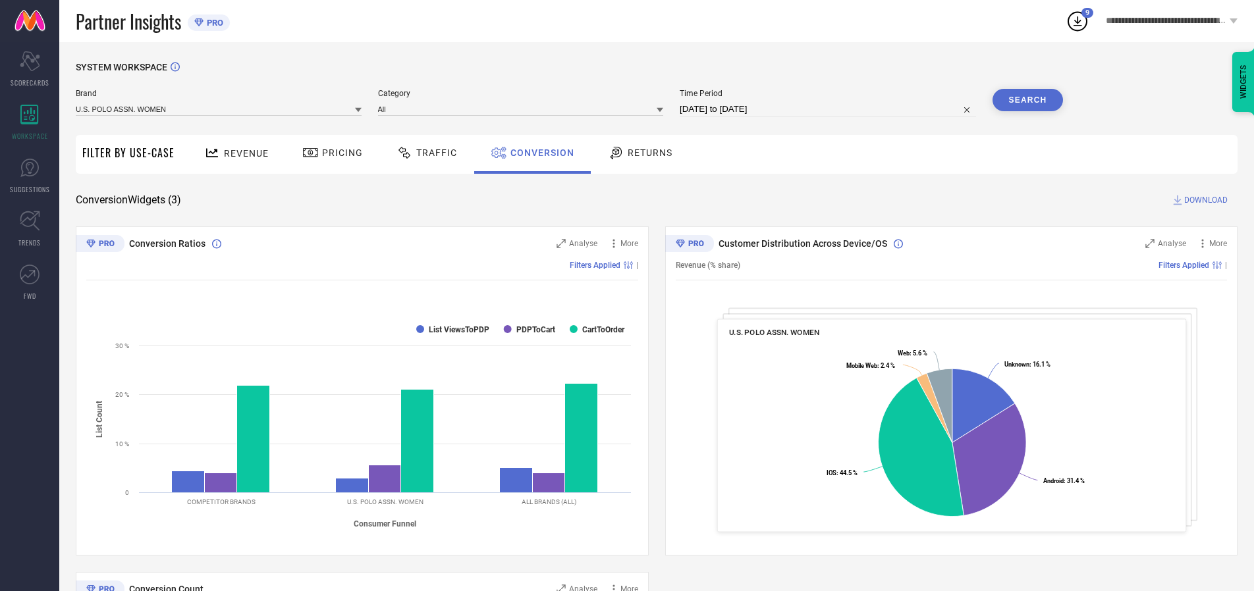
click at [1205, 200] on span "DOWNLOAD" at bounding box center [1205, 200] width 43 height 13
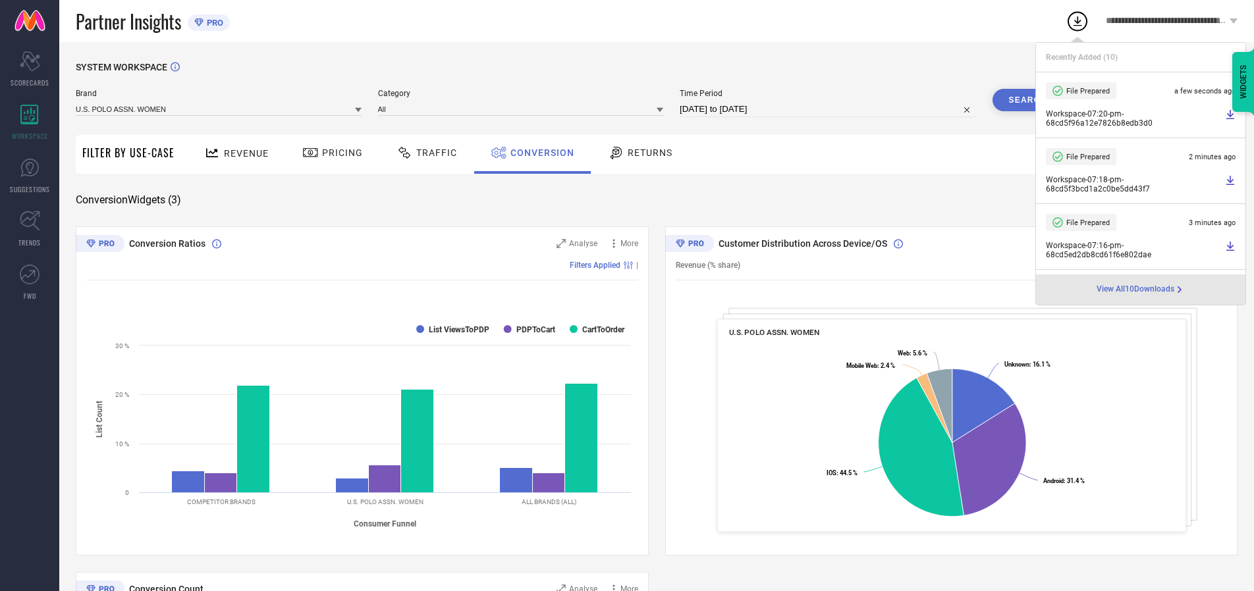
click at [539, 153] on span "Conversion" at bounding box center [542, 152] width 64 height 11
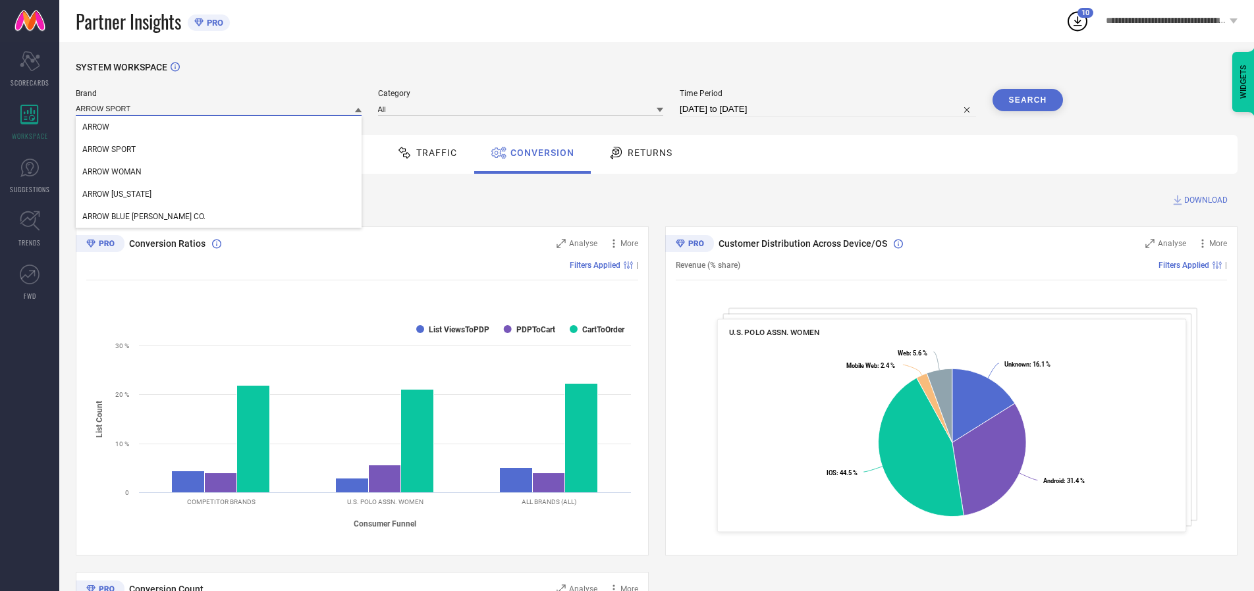
type input "ARROW SPORT"
click at [109, 150] on span "ARROW SPORT" at bounding box center [108, 149] width 53 height 9
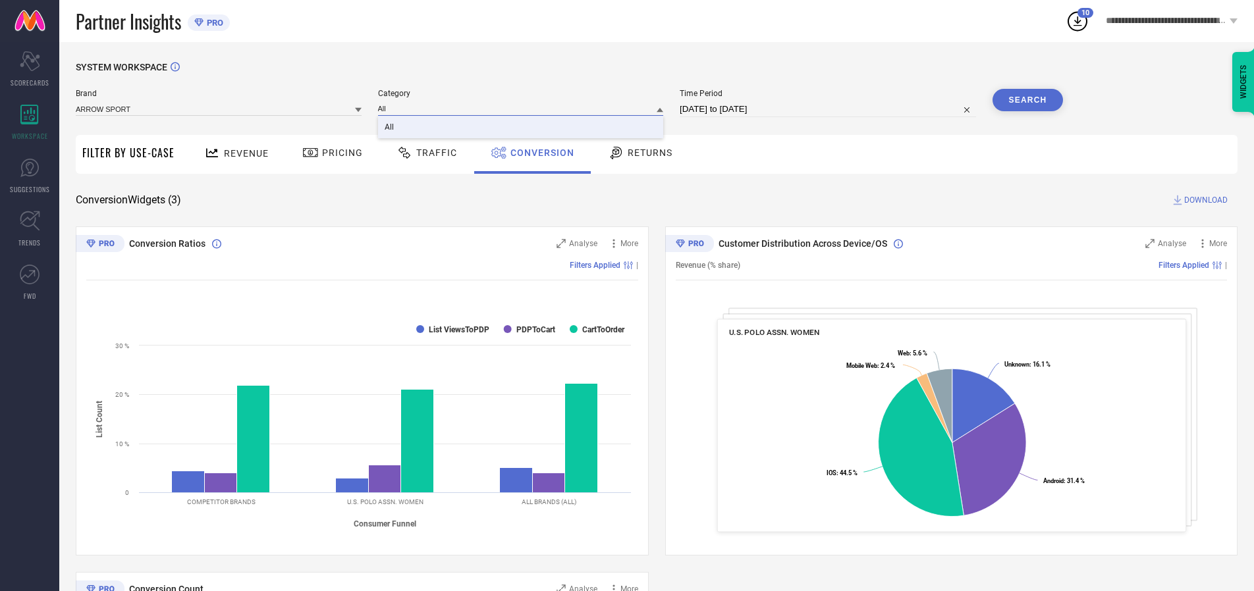
type input "All"
click at [390, 128] on span "All" at bounding box center [388, 126] width 9 height 9
click at [1027, 100] on button "Search" at bounding box center [1027, 100] width 71 height 22
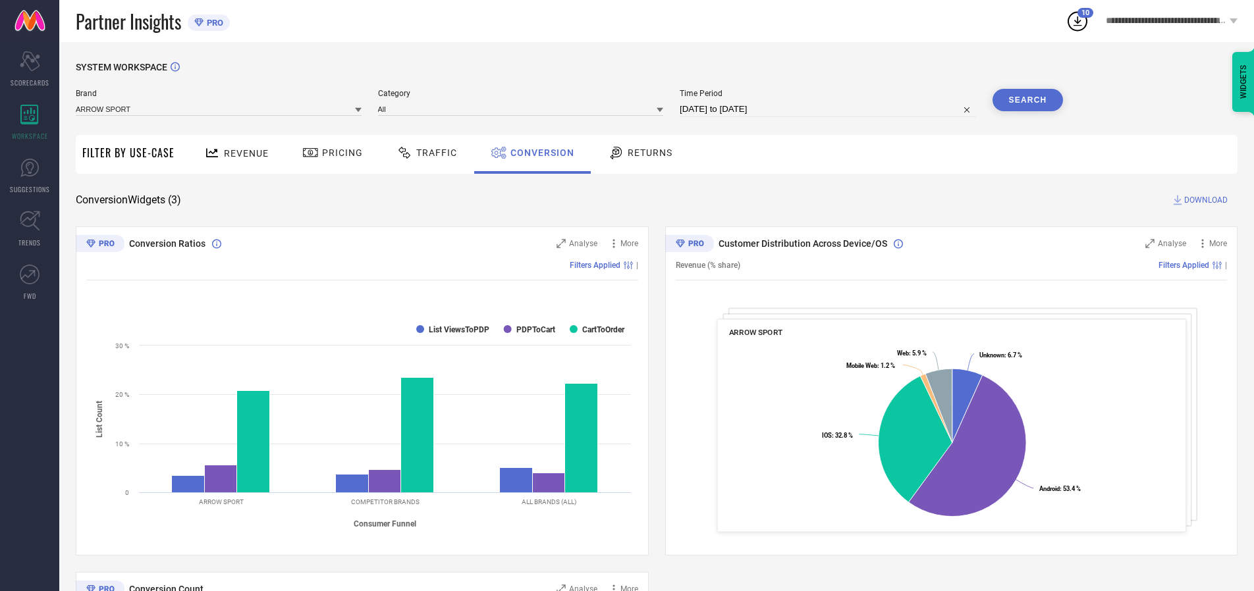
click at [1205, 200] on span "DOWNLOAD" at bounding box center [1205, 200] width 43 height 13
